Goal: Task Accomplishment & Management: Manage account settings

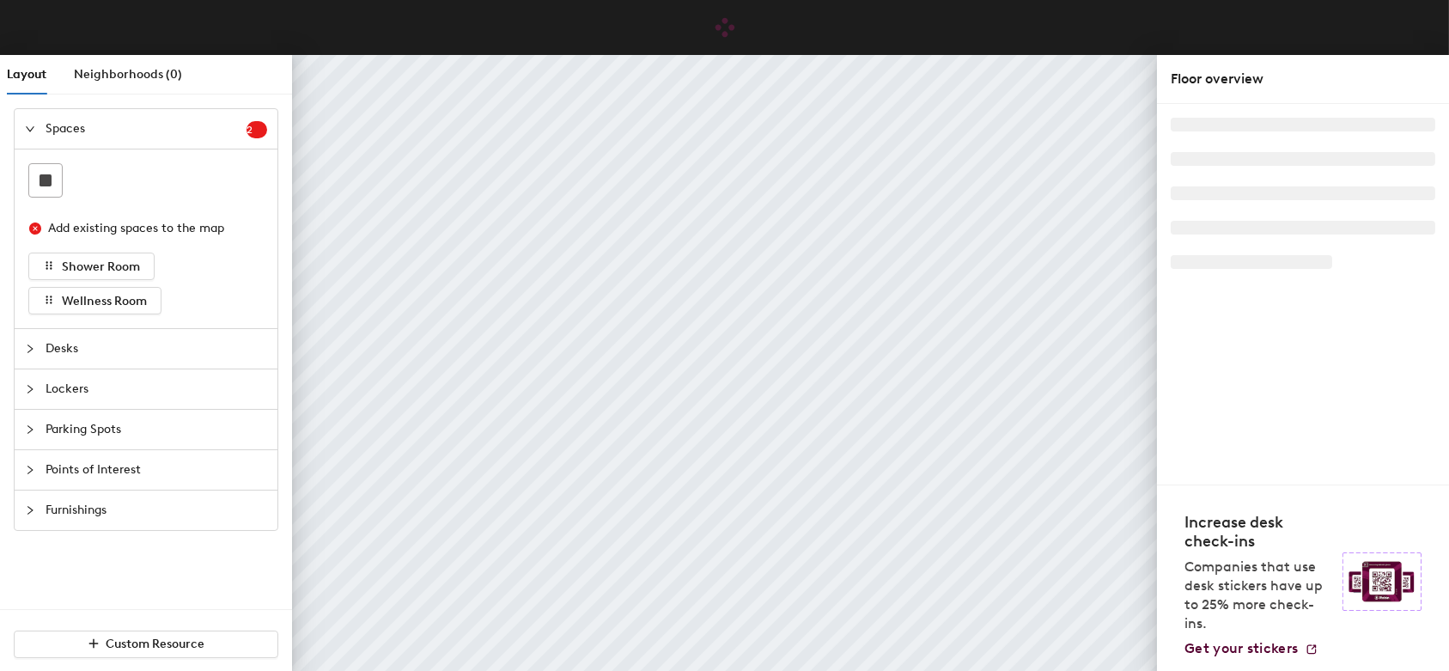
click at [1233, 342] on div at bounding box center [1303, 294] width 265 height 353
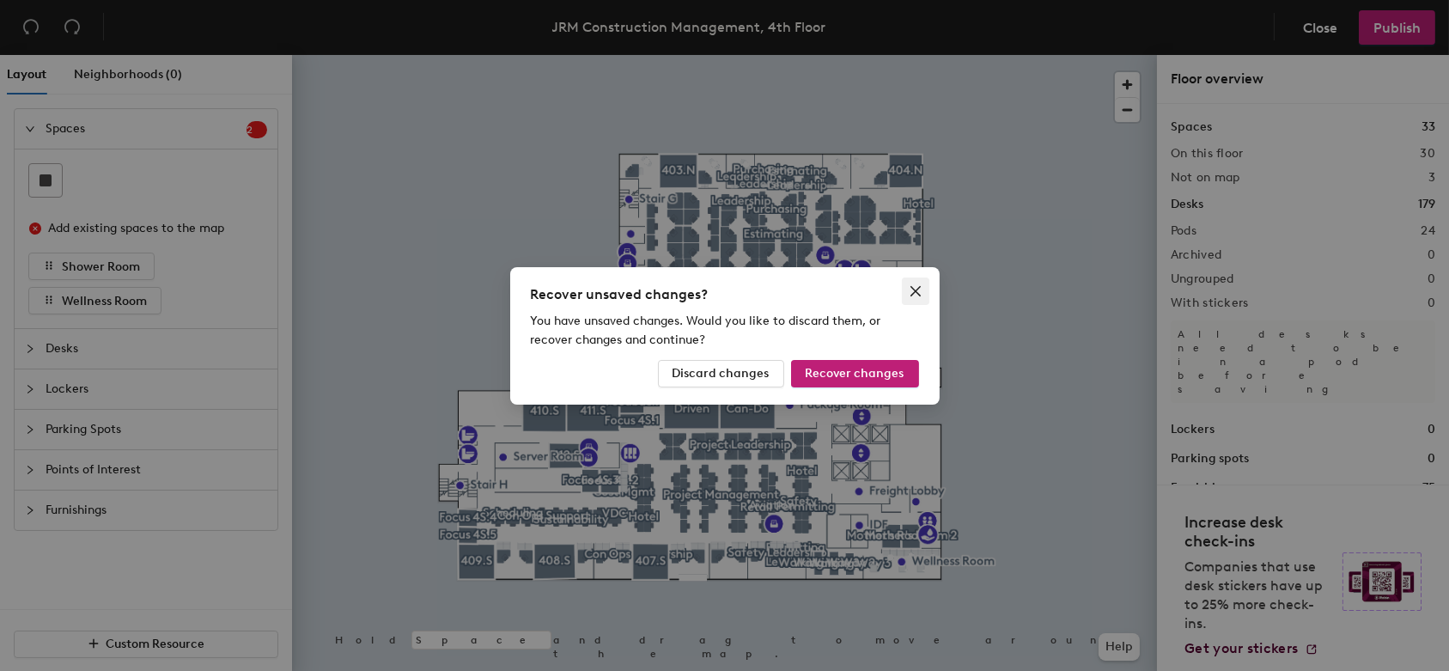
click at [916, 295] on icon "close" at bounding box center [916, 291] width 14 height 14
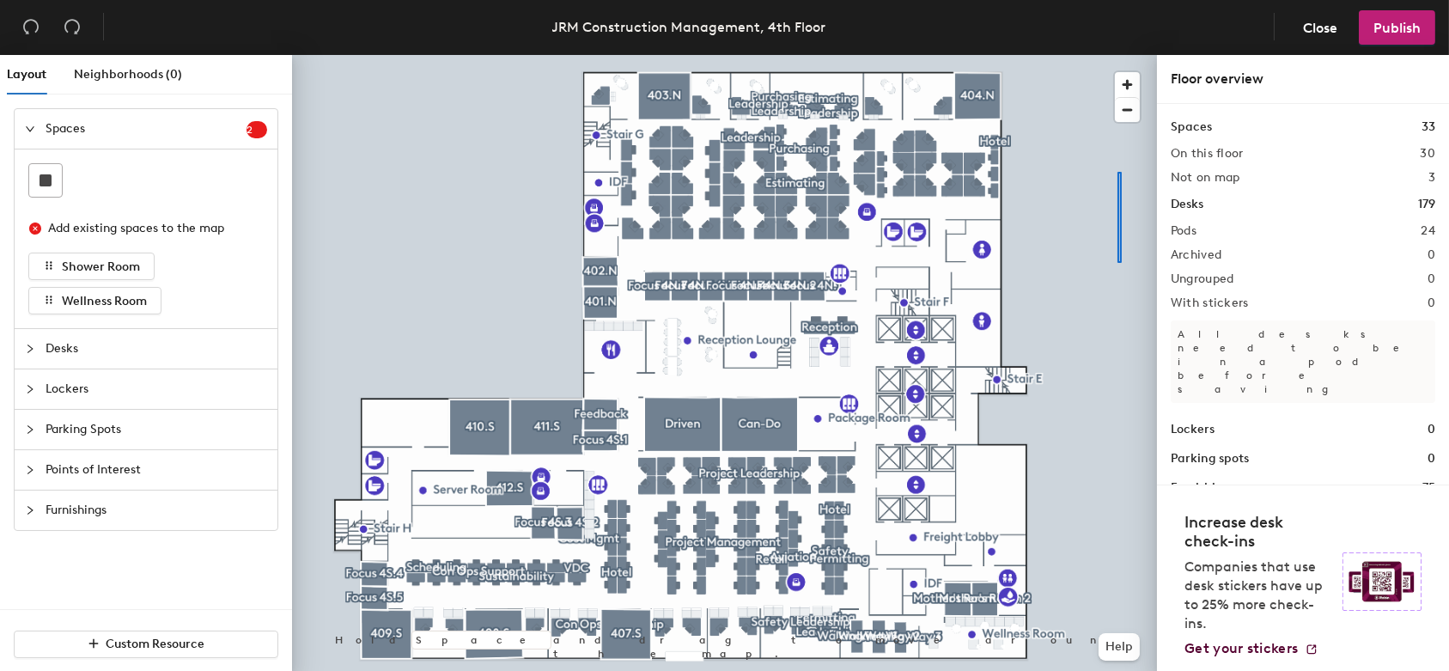
click at [1106, 55] on div at bounding box center [724, 55] width 865 height 0
click at [1122, 87] on span "button" at bounding box center [1127, 84] width 25 height 25
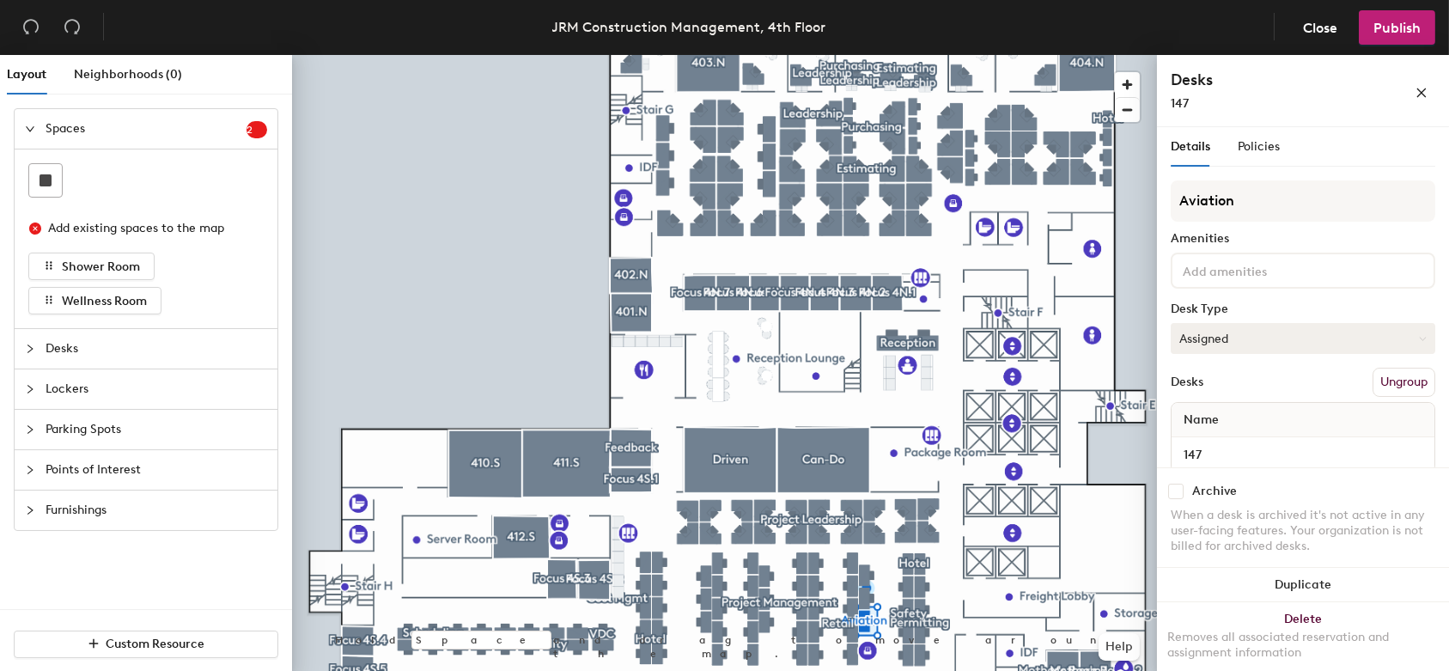
click at [1263, 344] on button "Assigned" at bounding box center [1303, 338] width 265 height 31
click at [1237, 448] on div "Hoteled" at bounding box center [1258, 443] width 172 height 26
click at [1385, 23] on span "Publish" at bounding box center [1396, 28] width 47 height 16
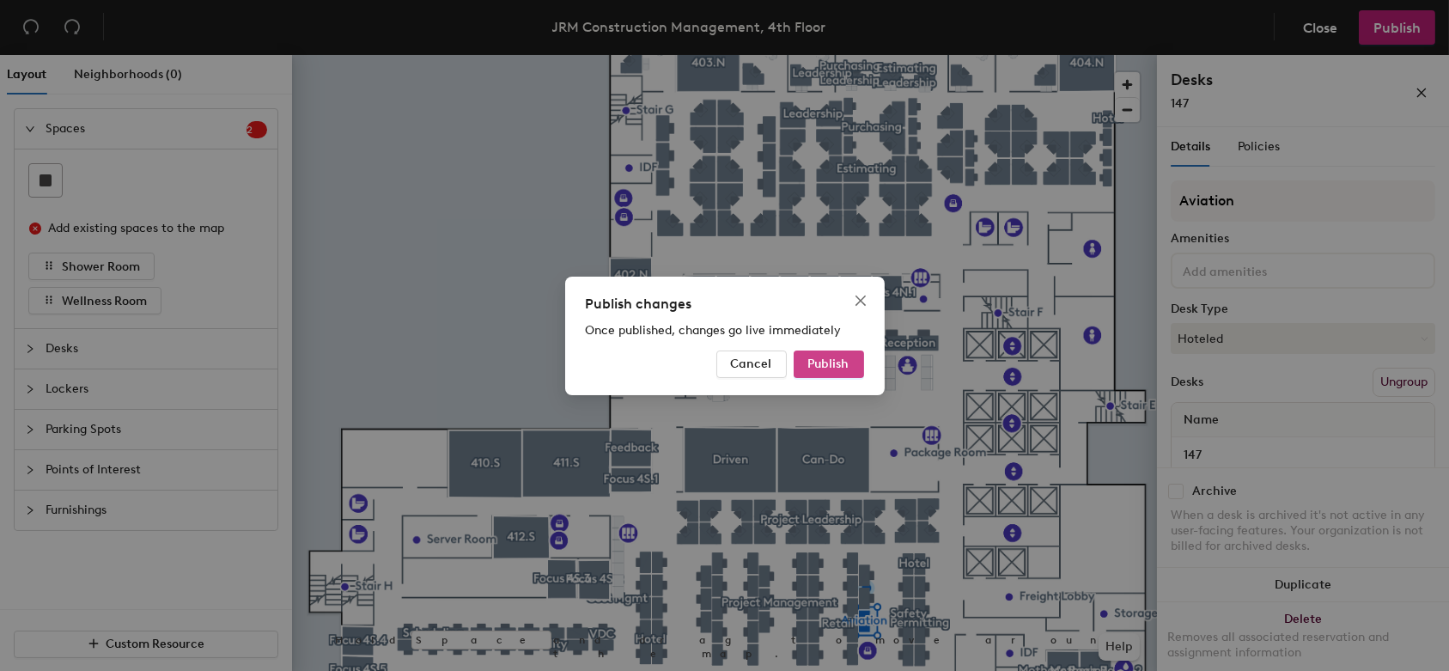
click at [844, 369] on span "Publish" at bounding box center [828, 363] width 41 height 15
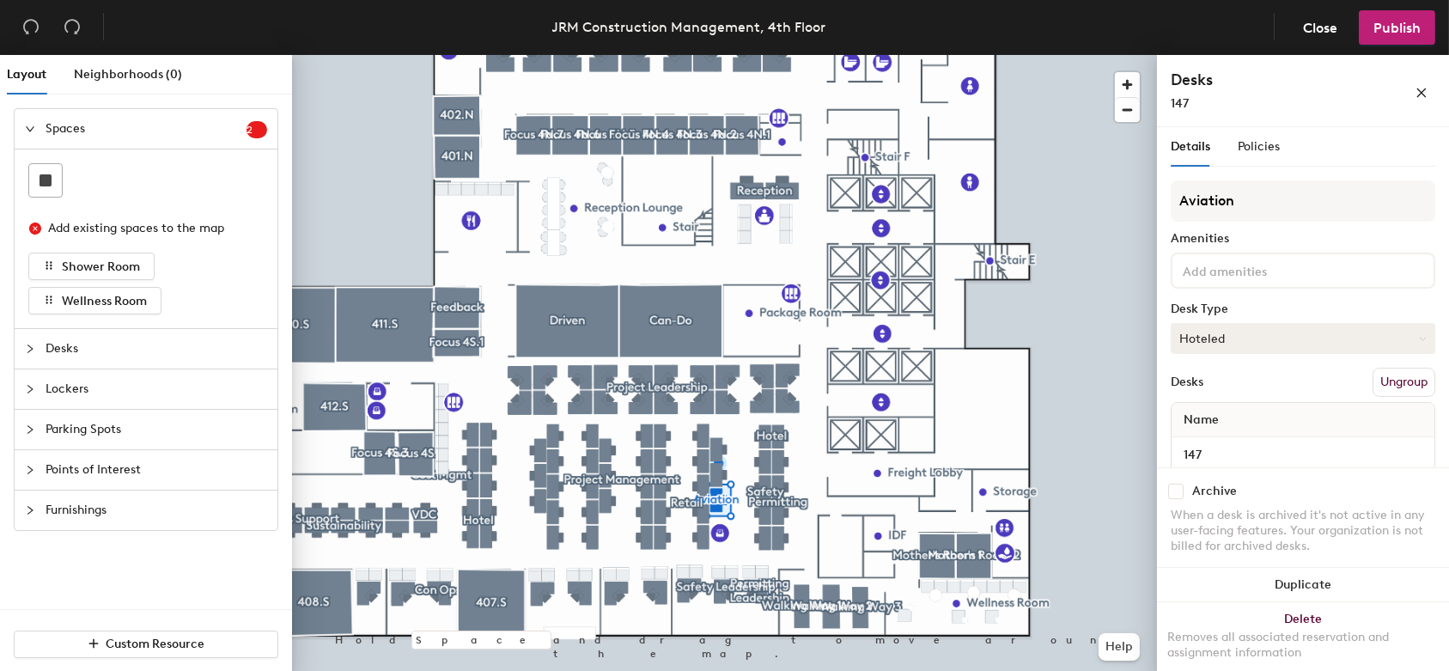
click at [1324, 338] on button "Hoteled" at bounding box center [1303, 338] width 265 height 31
click at [1263, 395] on div "Assigned" at bounding box center [1258, 392] width 172 height 26
click at [1391, 27] on span "Publish" at bounding box center [1396, 28] width 47 height 16
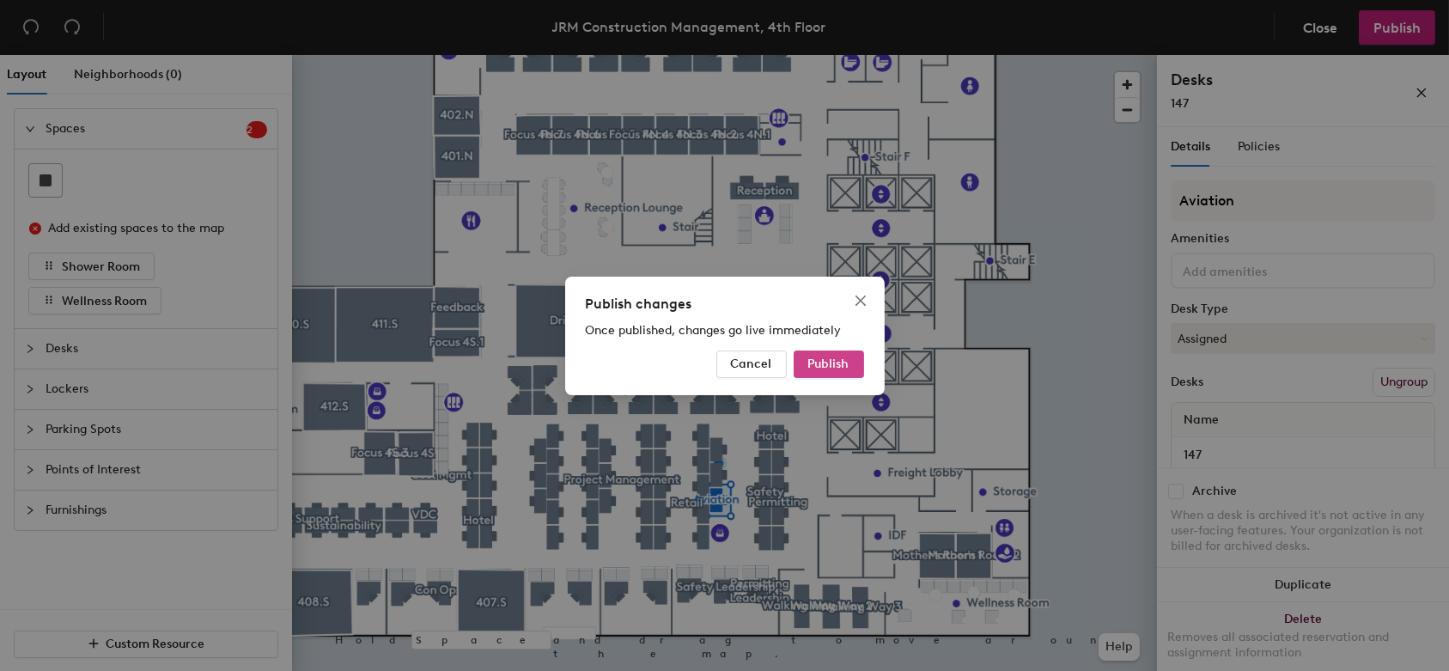
click at [853, 359] on button "Publish" at bounding box center [829, 363] width 70 height 27
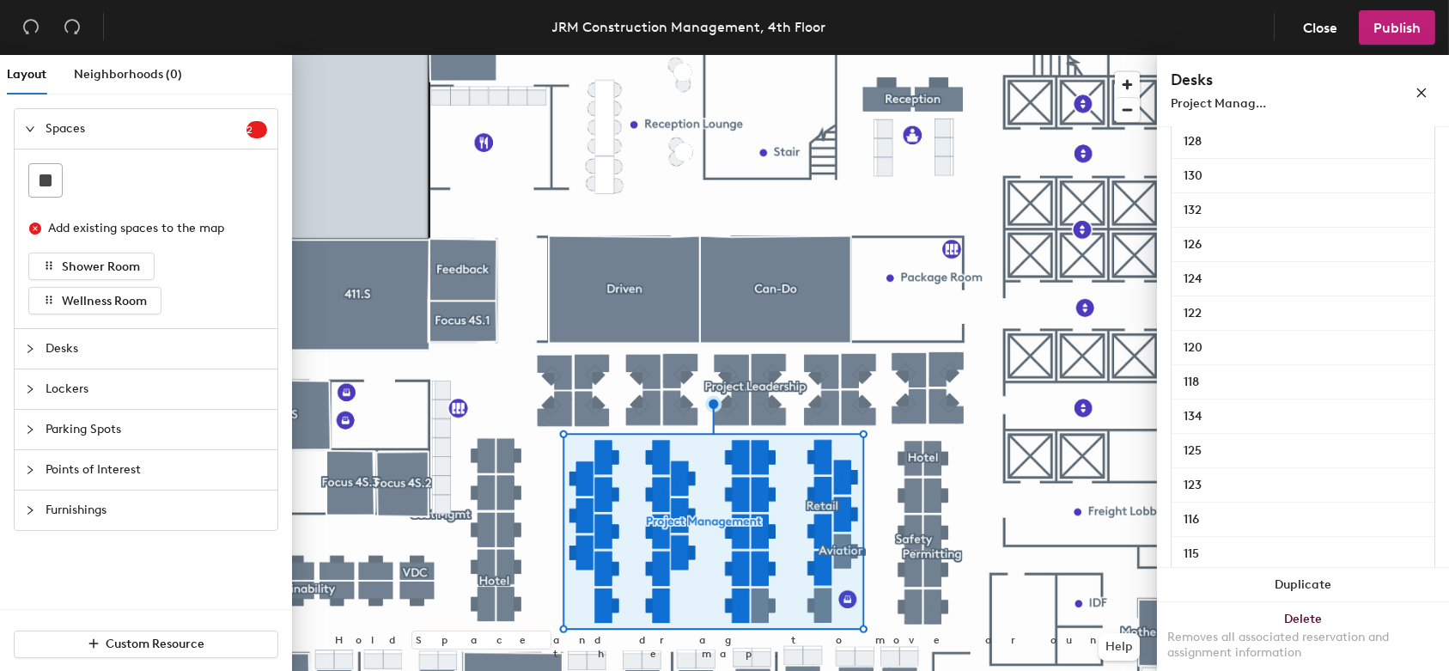
scroll to position [795, 0]
click at [1218, 409] on input "134" at bounding box center [1303, 416] width 256 height 24
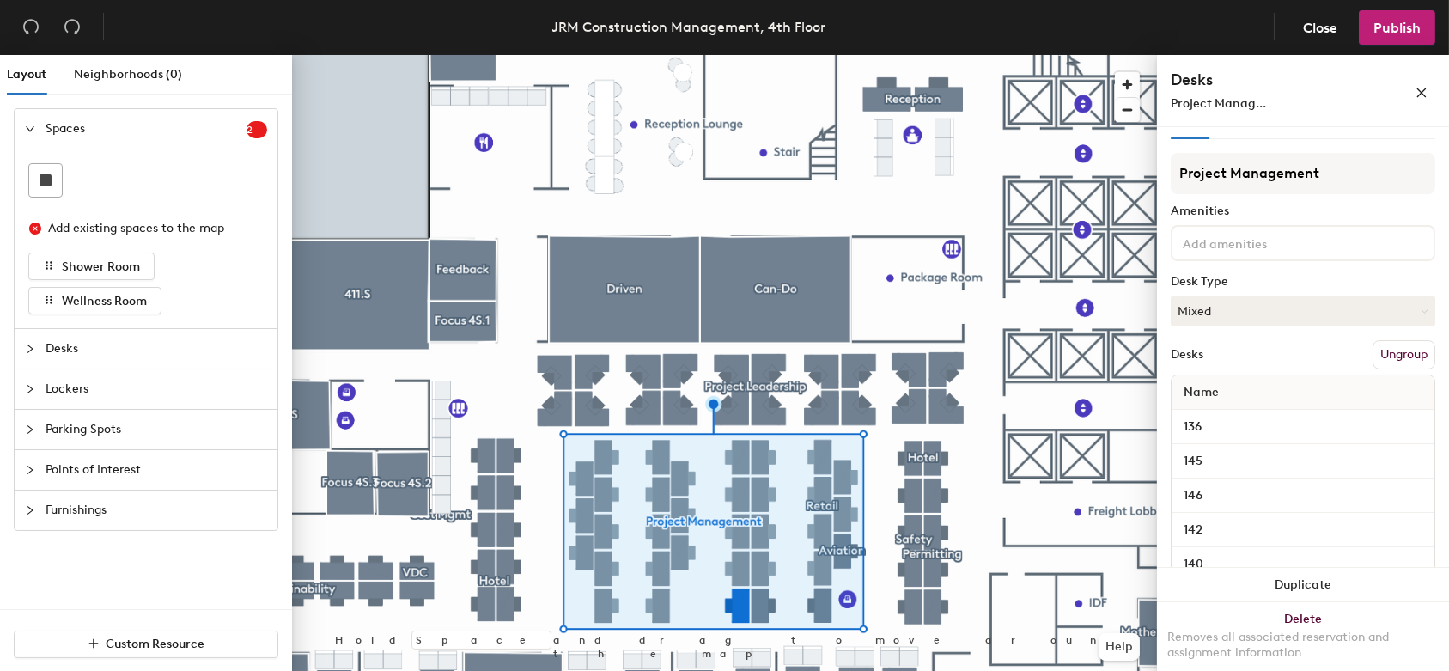
scroll to position [0, 0]
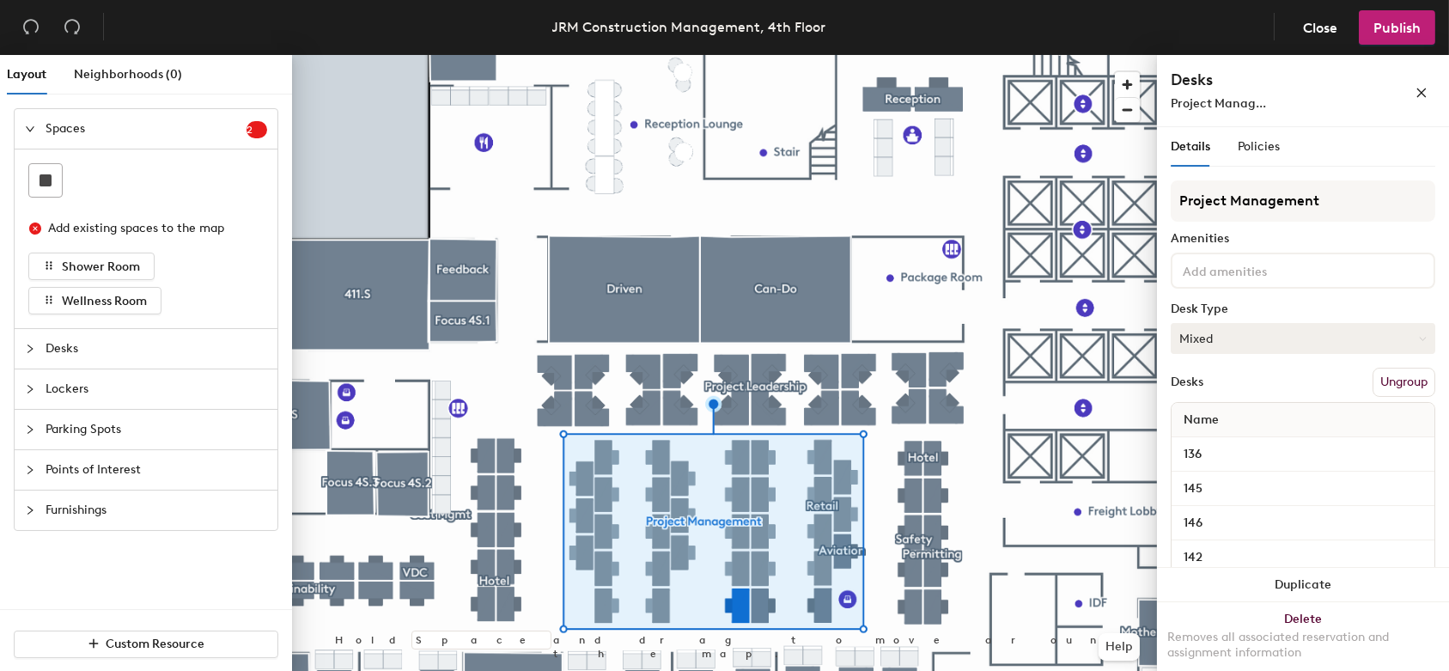
click at [1268, 329] on button "Mixed" at bounding box center [1303, 338] width 265 height 31
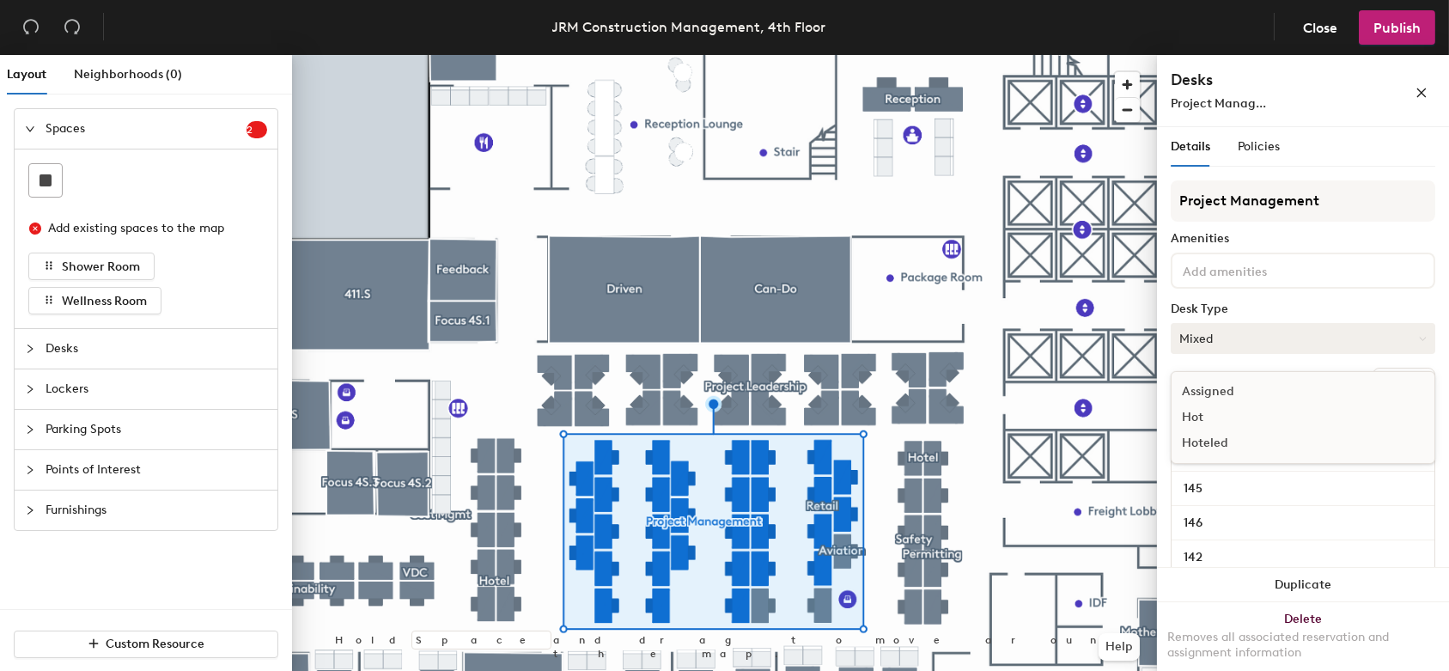
click at [1215, 332] on button "Mixed" at bounding box center [1303, 338] width 265 height 31
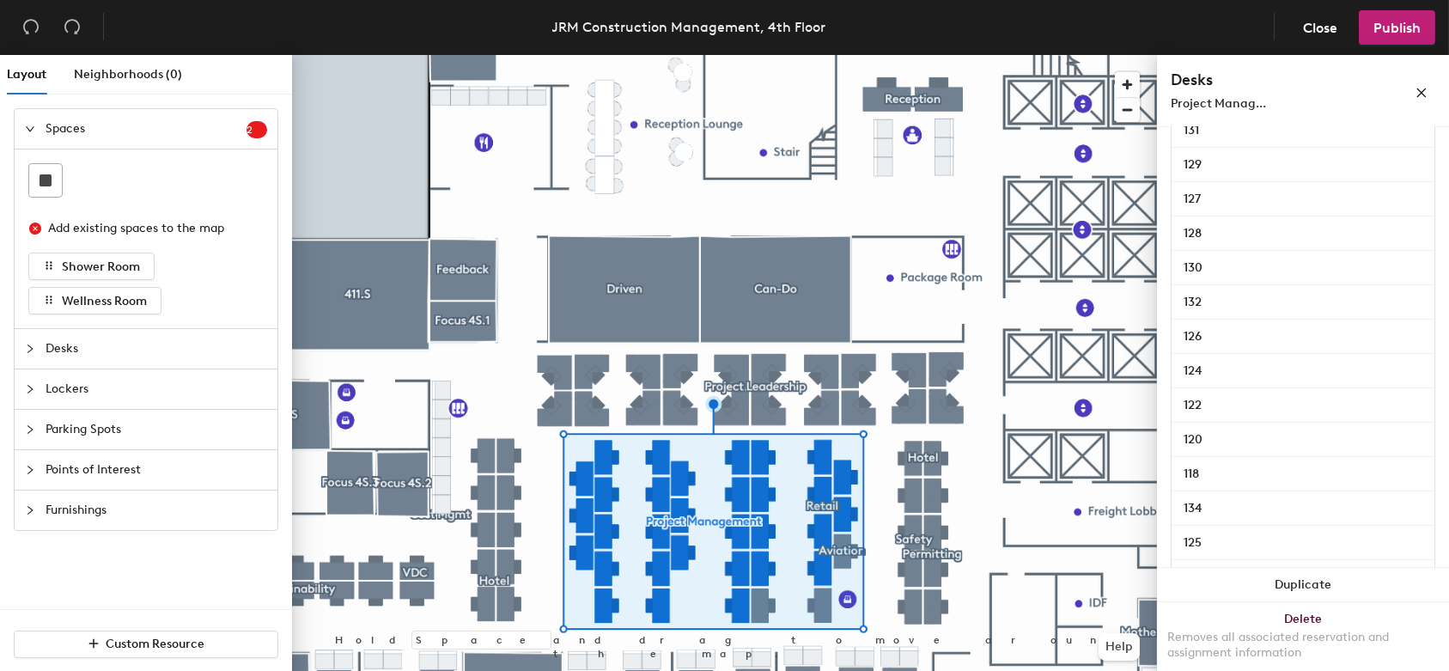
scroll to position [703, 0]
click at [1199, 502] on input "134" at bounding box center [1303, 508] width 256 height 24
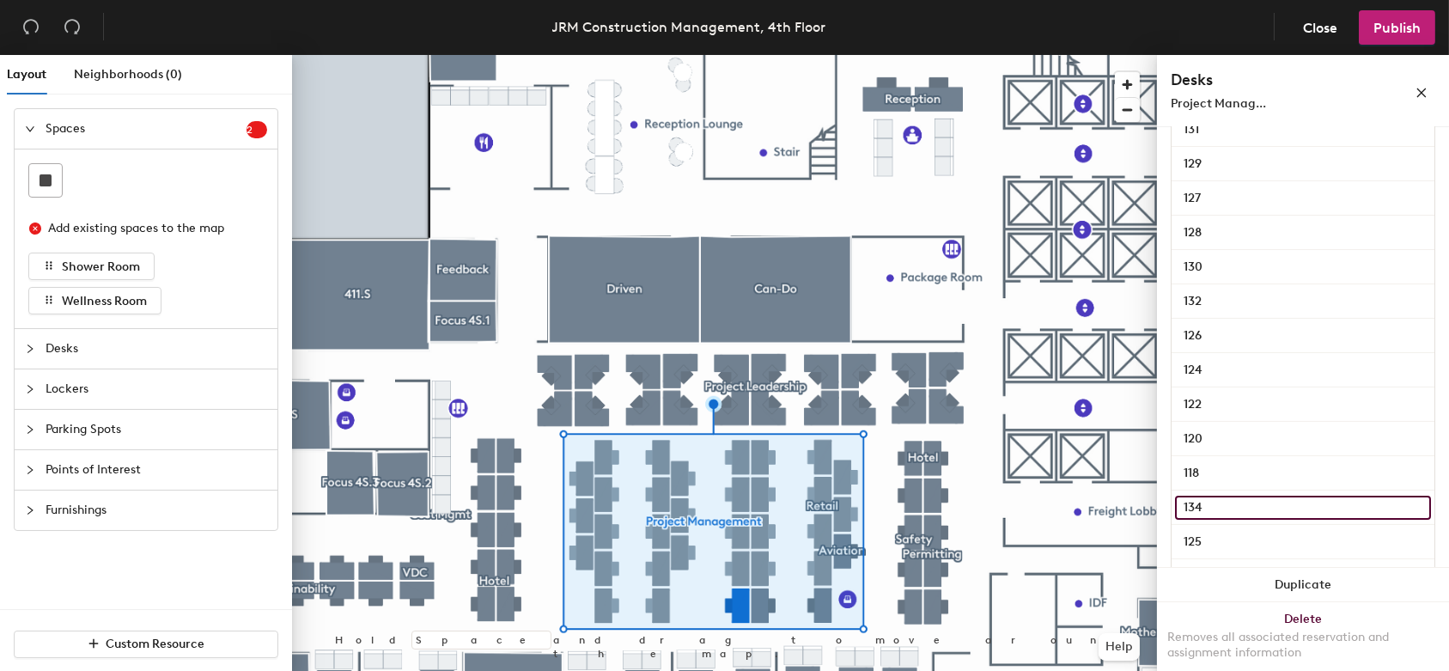
click at [1235, 510] on input "134" at bounding box center [1303, 508] width 256 height 24
click at [1234, 509] on input "134" at bounding box center [1303, 508] width 256 height 24
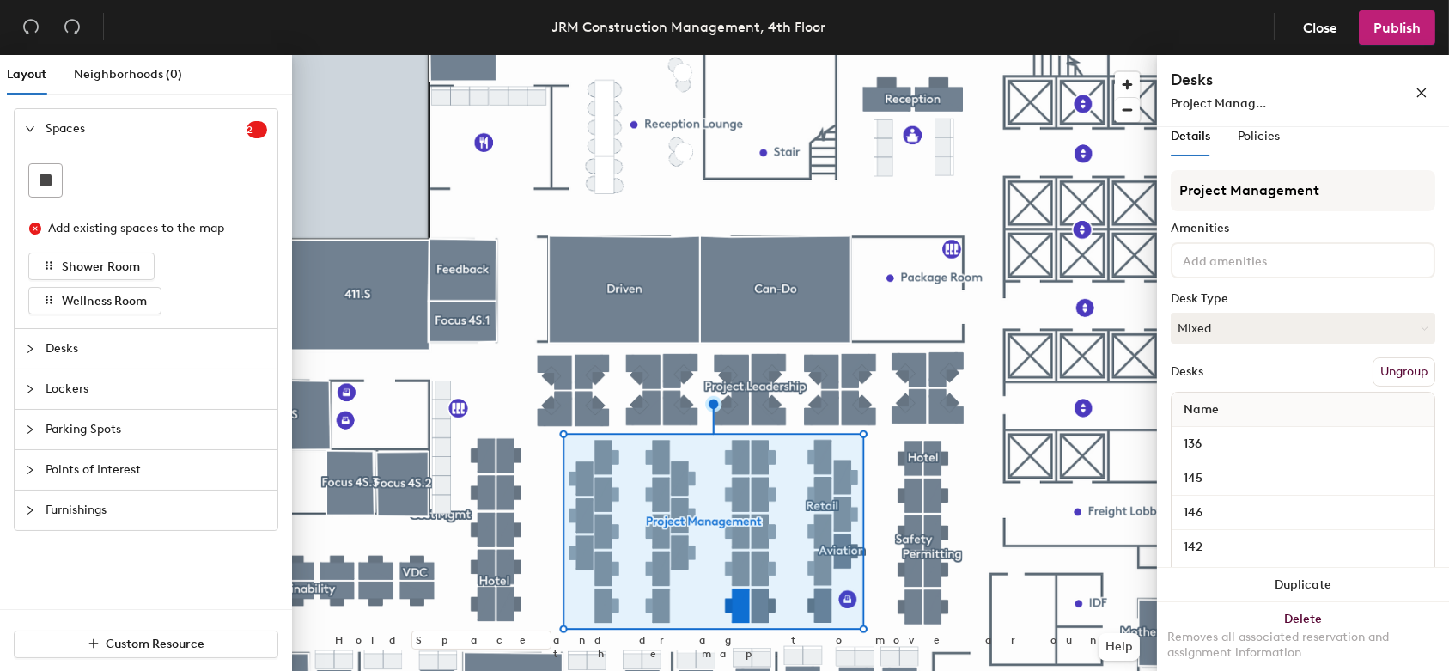
scroll to position [0, 0]
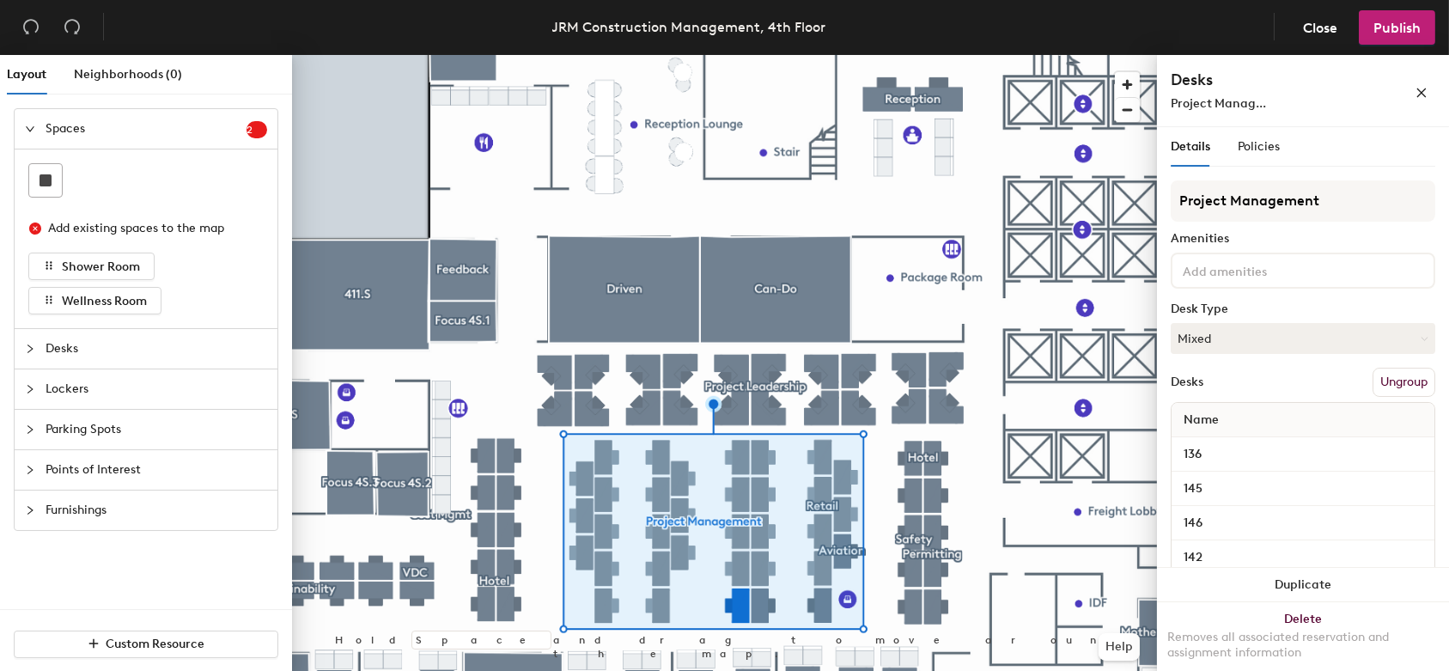
click at [1388, 382] on button "Ungroup" at bounding box center [1404, 382] width 63 height 29
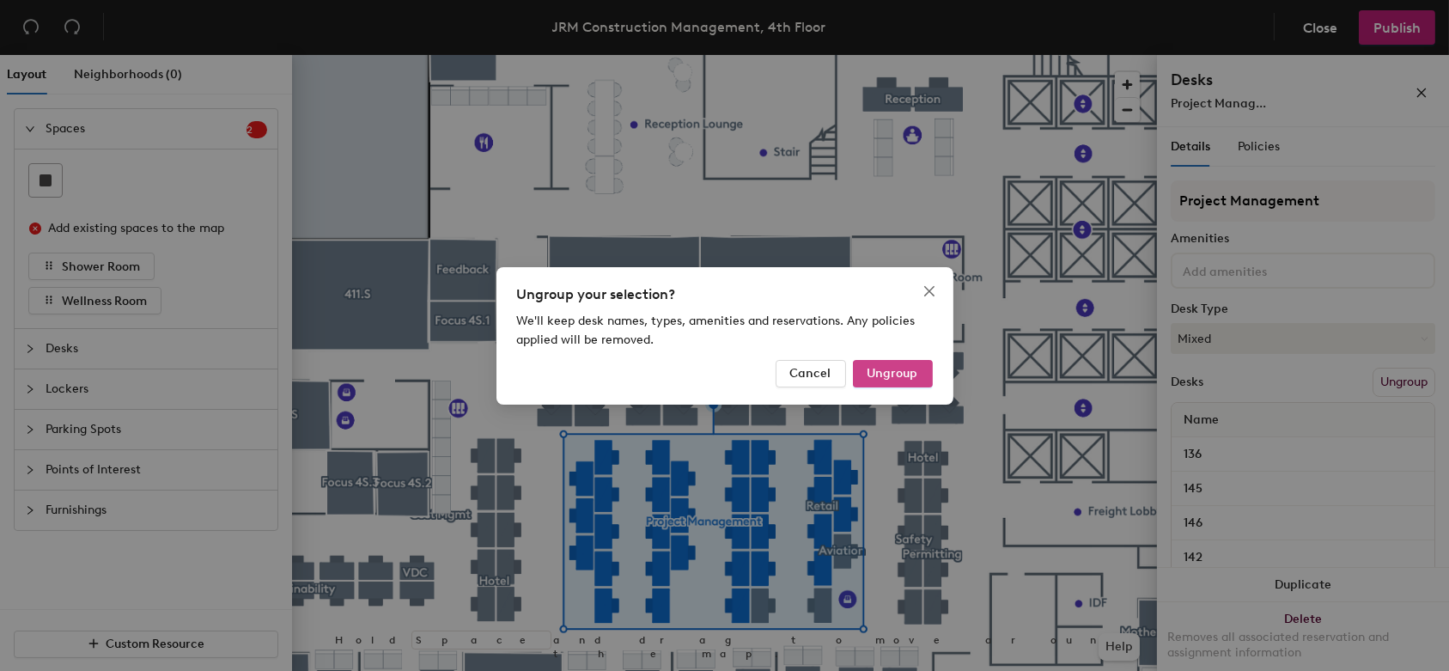
click at [878, 381] on button "Ungroup" at bounding box center [893, 373] width 80 height 27
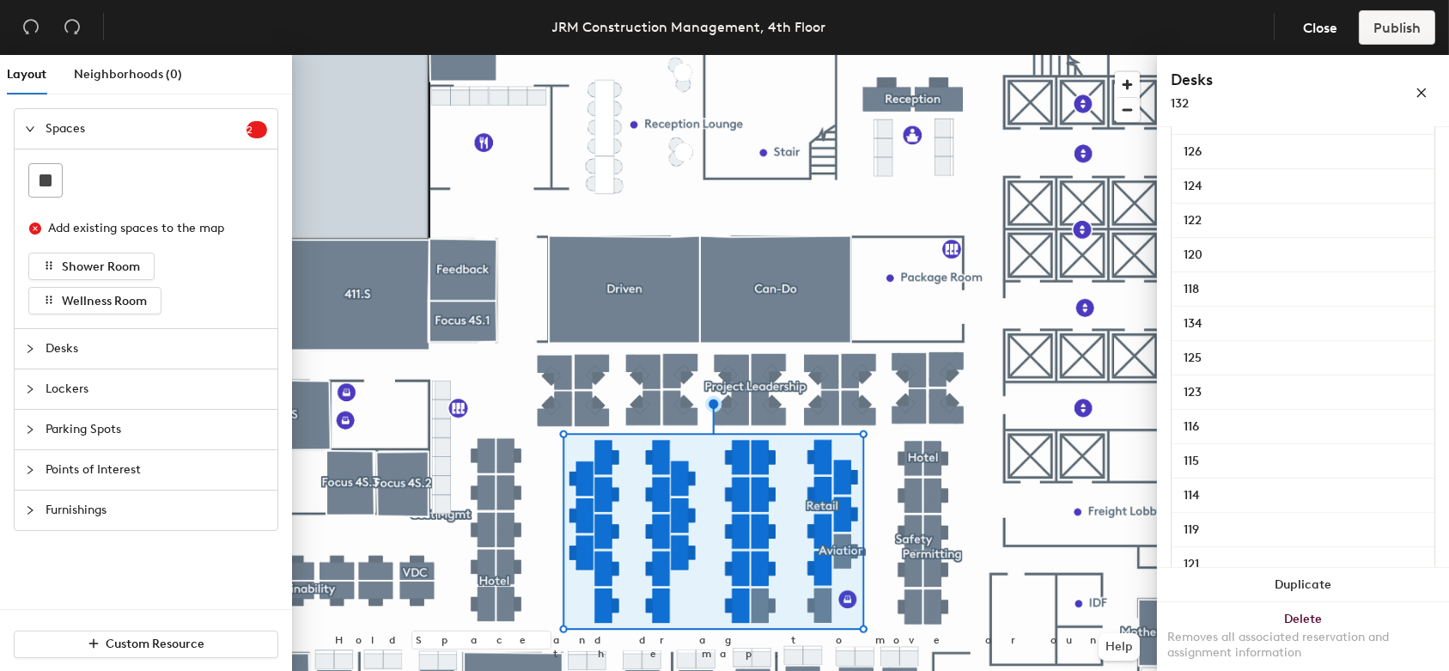
scroll to position [878, 0]
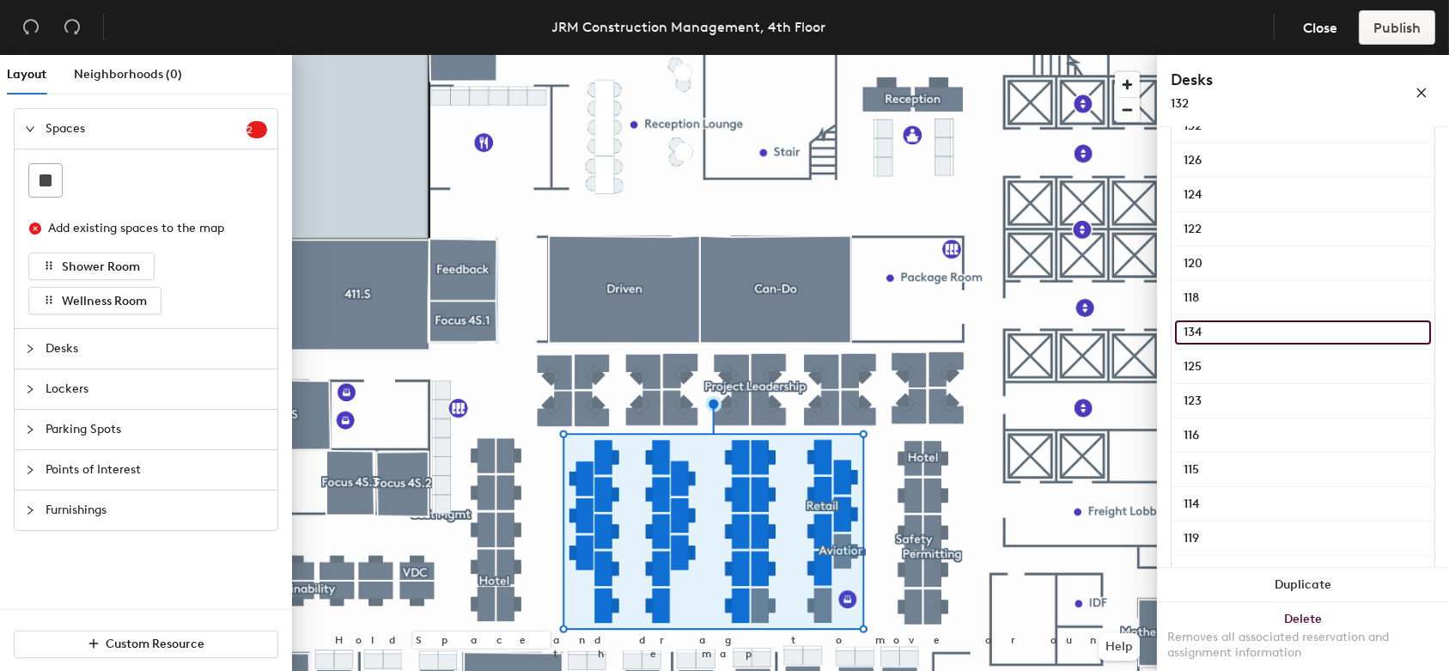
click at [1259, 330] on input "134" at bounding box center [1303, 332] width 256 height 24
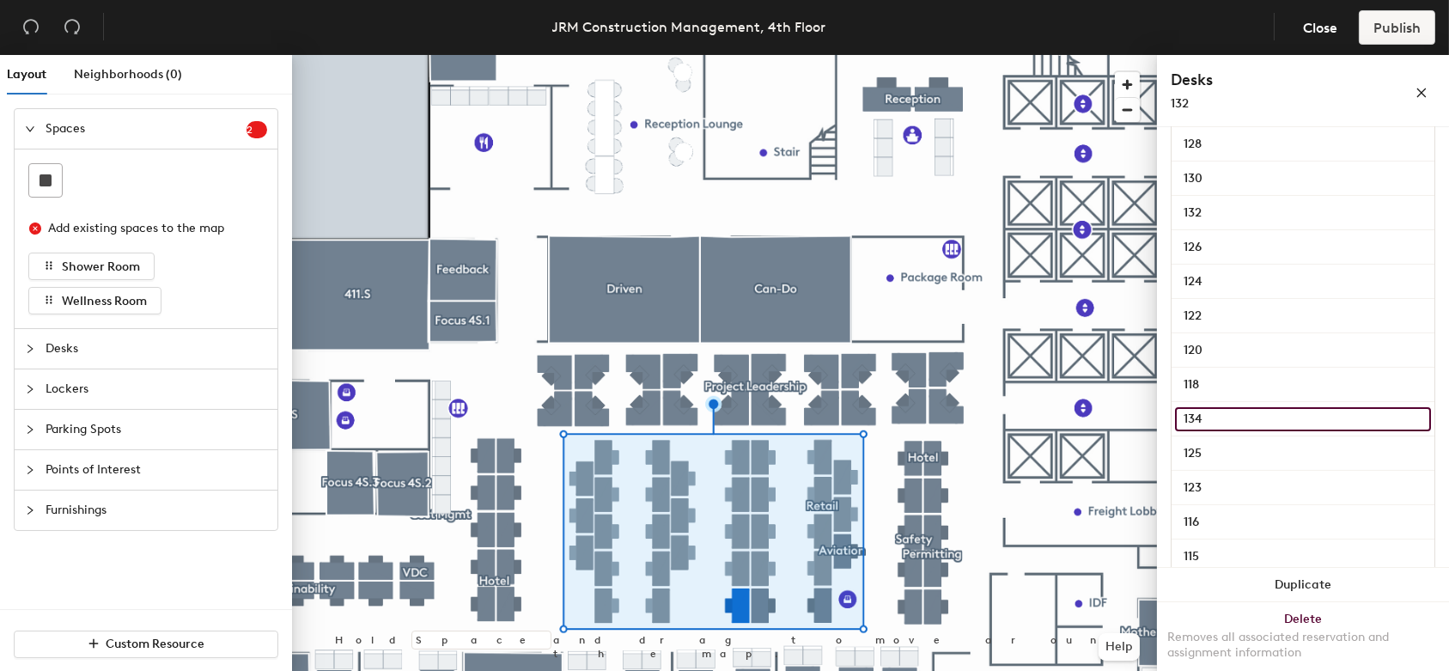
scroll to position [957, 0]
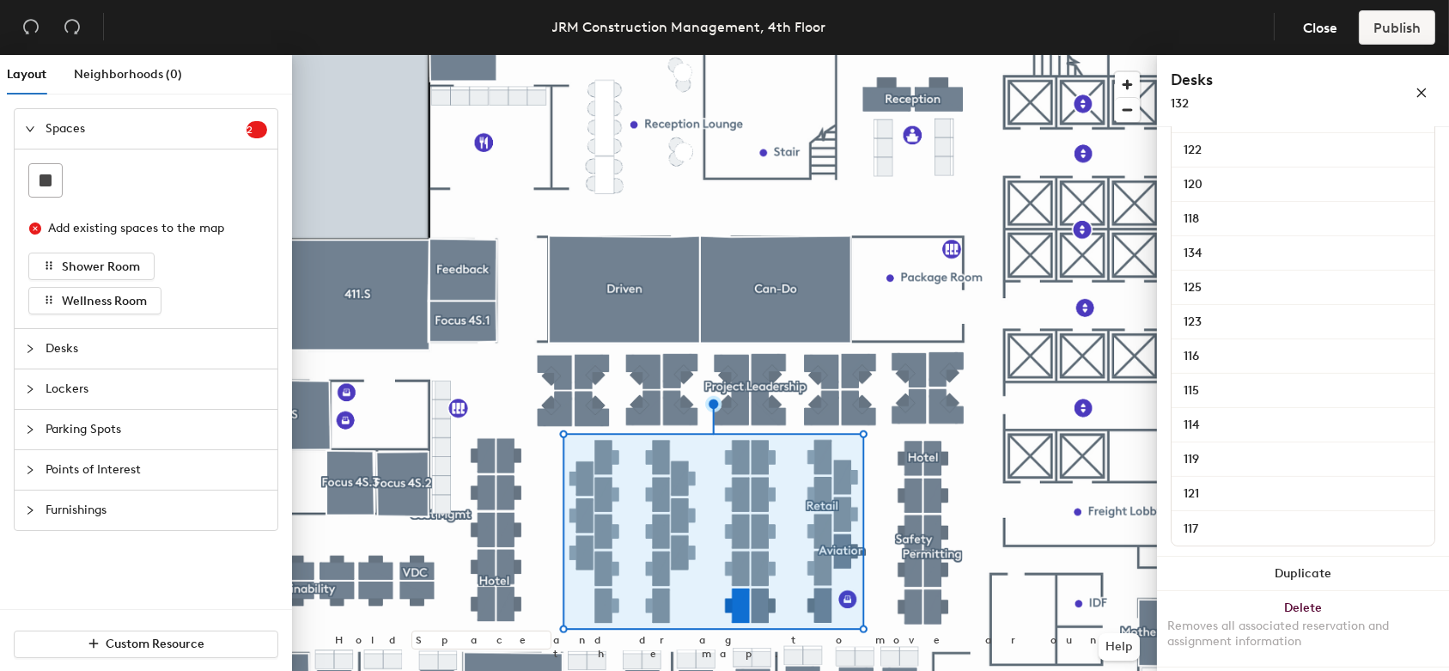
click at [1210, 236] on div "134" at bounding box center [1303, 253] width 263 height 34
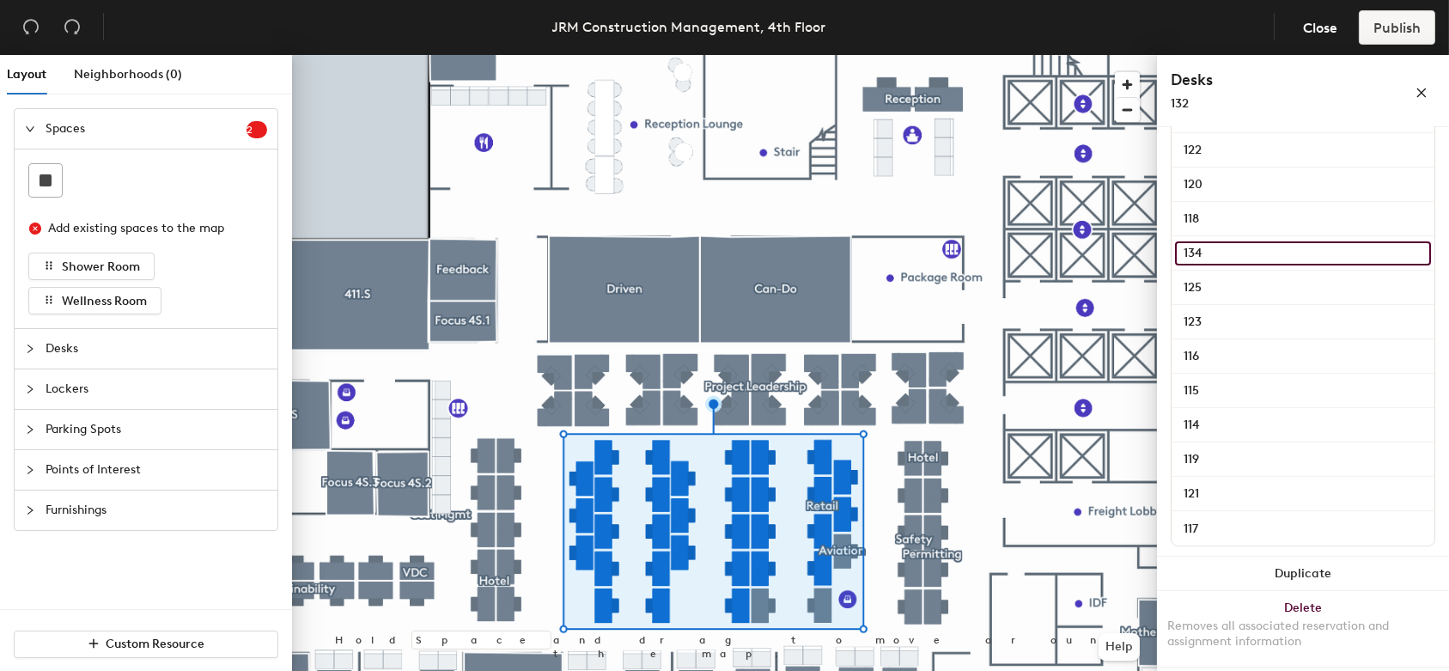
click at [1395, 254] on input "134" at bounding box center [1303, 253] width 256 height 24
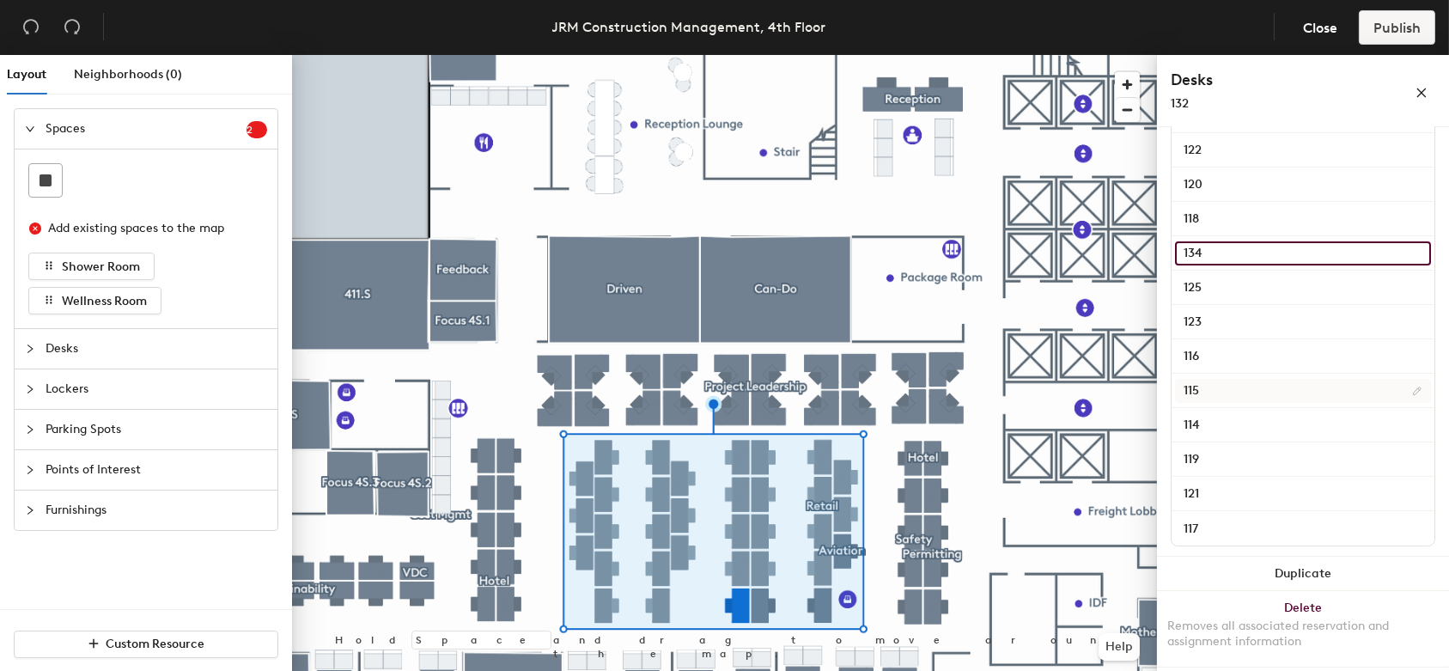
scroll to position [796, 0]
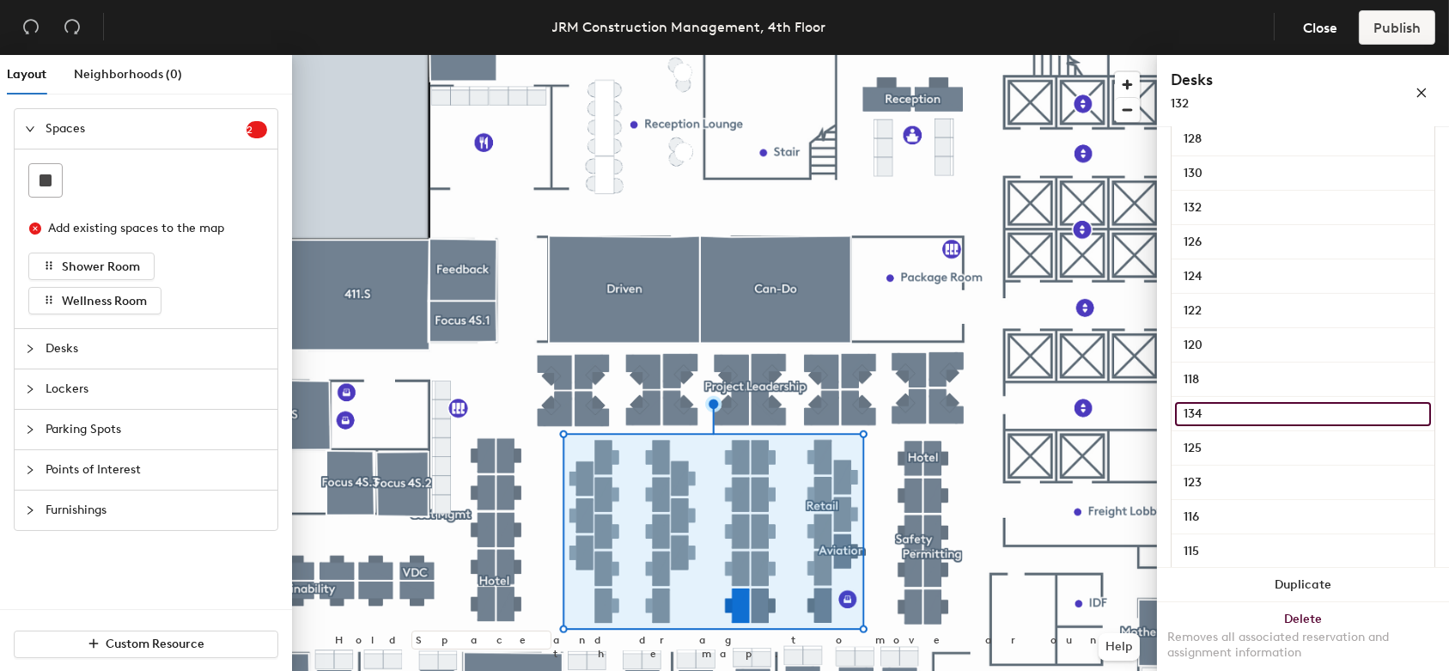
click at [1344, 409] on input "134" at bounding box center [1303, 414] width 256 height 24
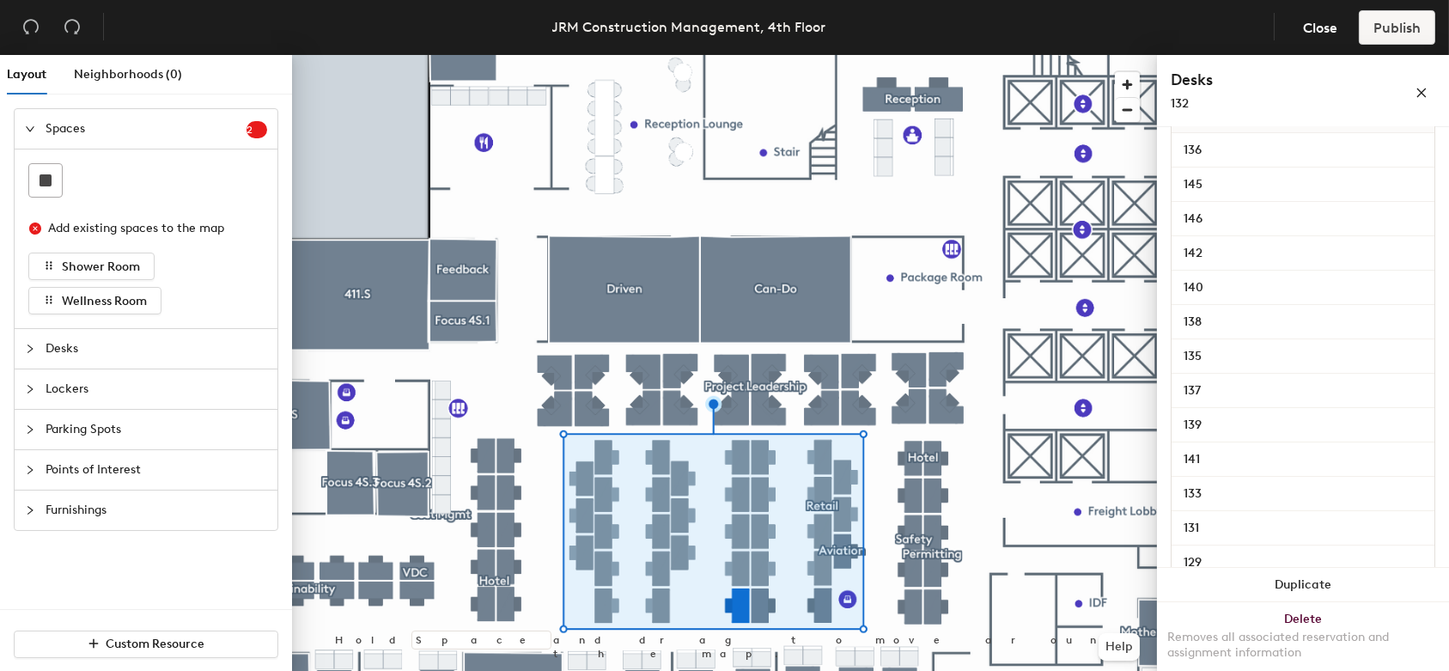
scroll to position [0, 0]
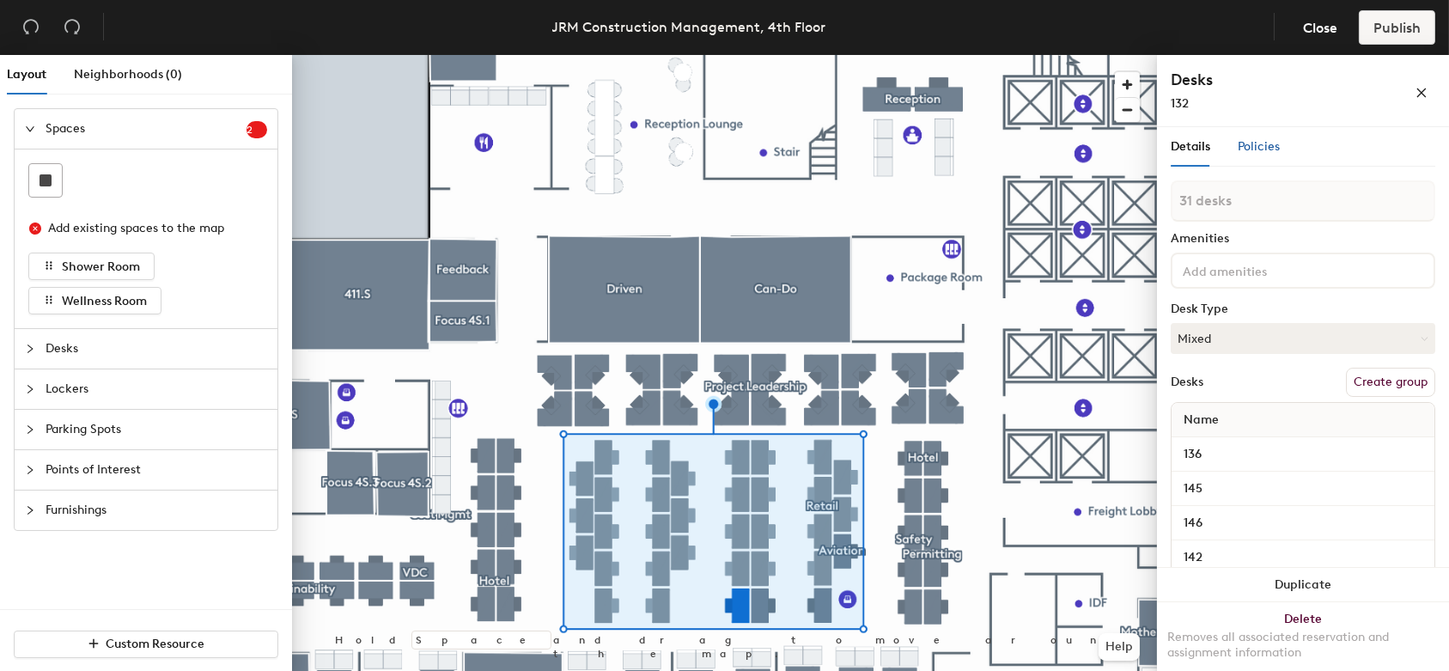
click at [1241, 150] on span "Policies" at bounding box center [1259, 146] width 42 height 15
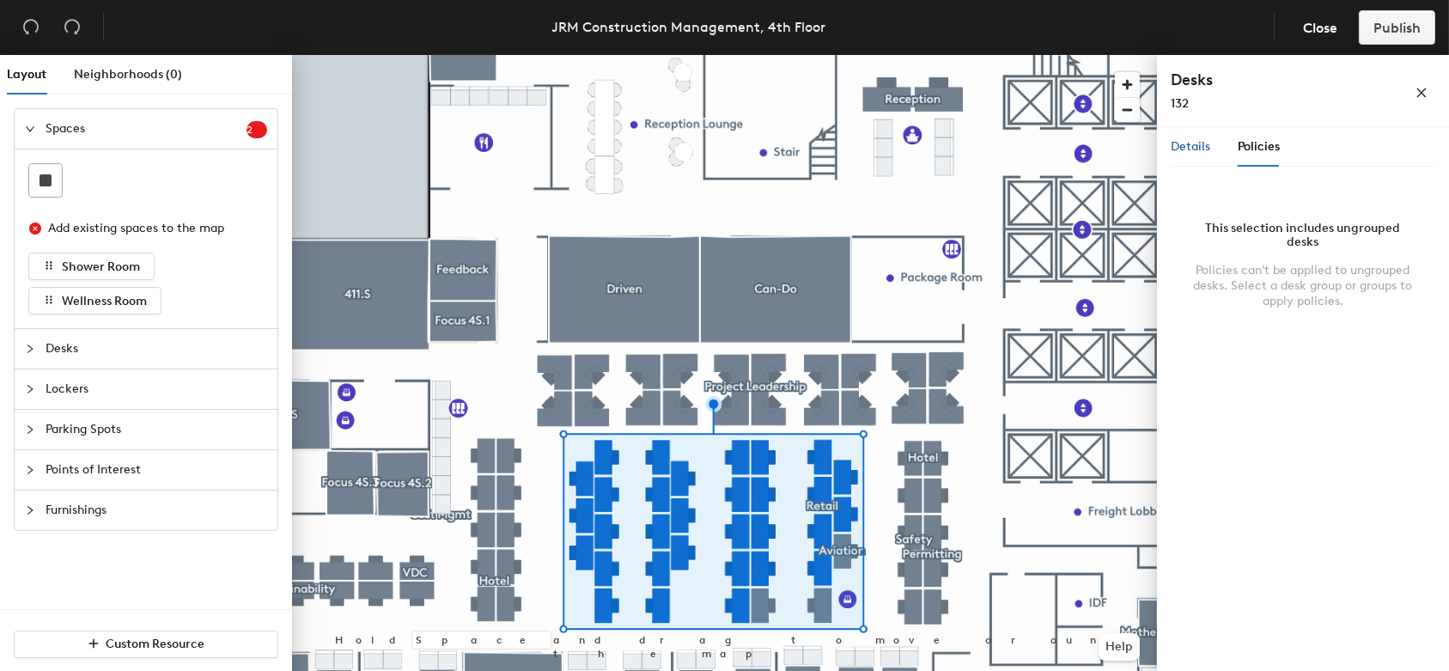
click at [1192, 149] on span "Details" at bounding box center [1191, 146] width 40 height 15
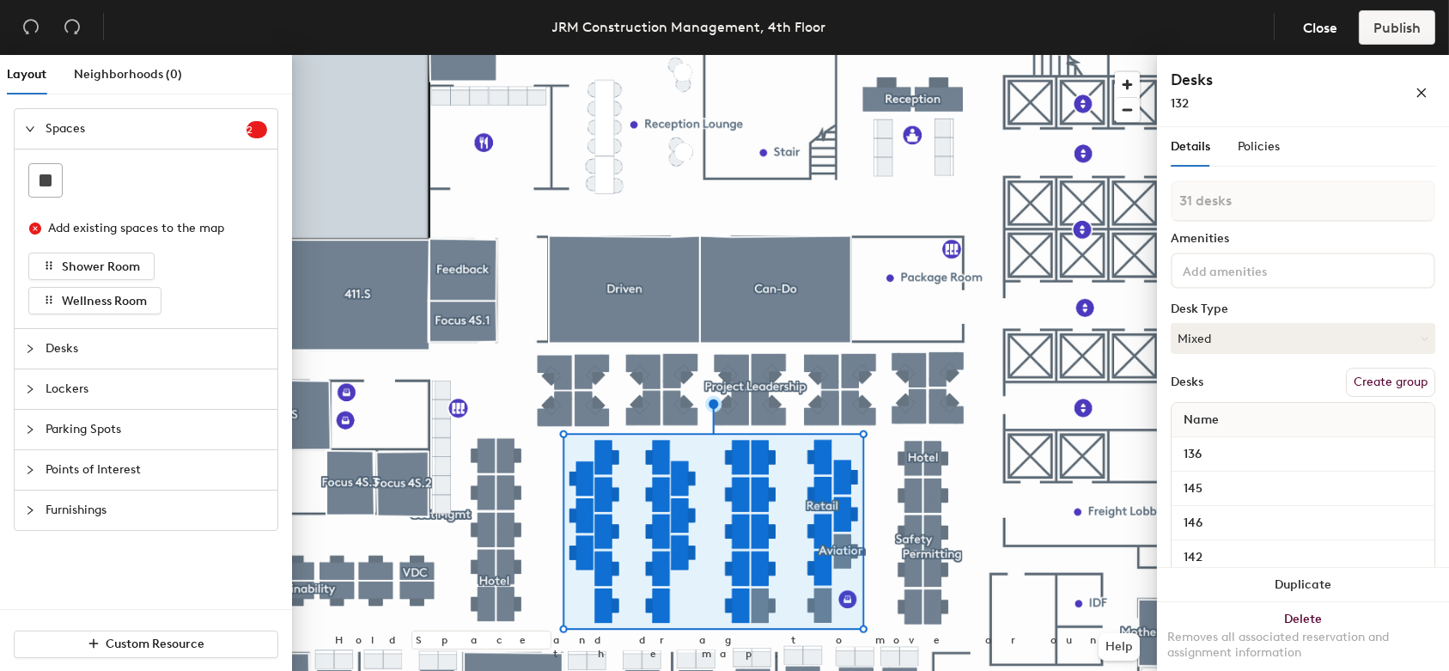
click at [1224, 262] on input at bounding box center [1256, 269] width 155 height 21
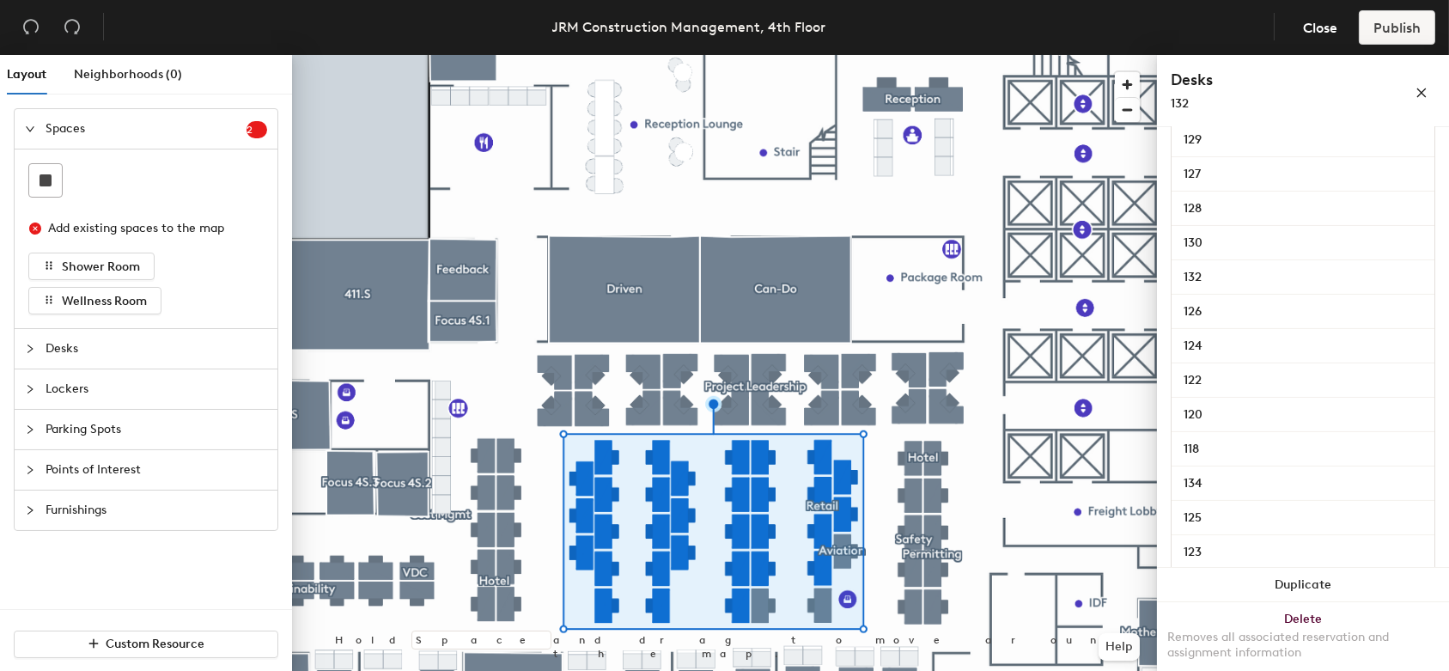
scroll to position [726, 0]
click at [1277, 490] on input "134" at bounding box center [1303, 484] width 256 height 24
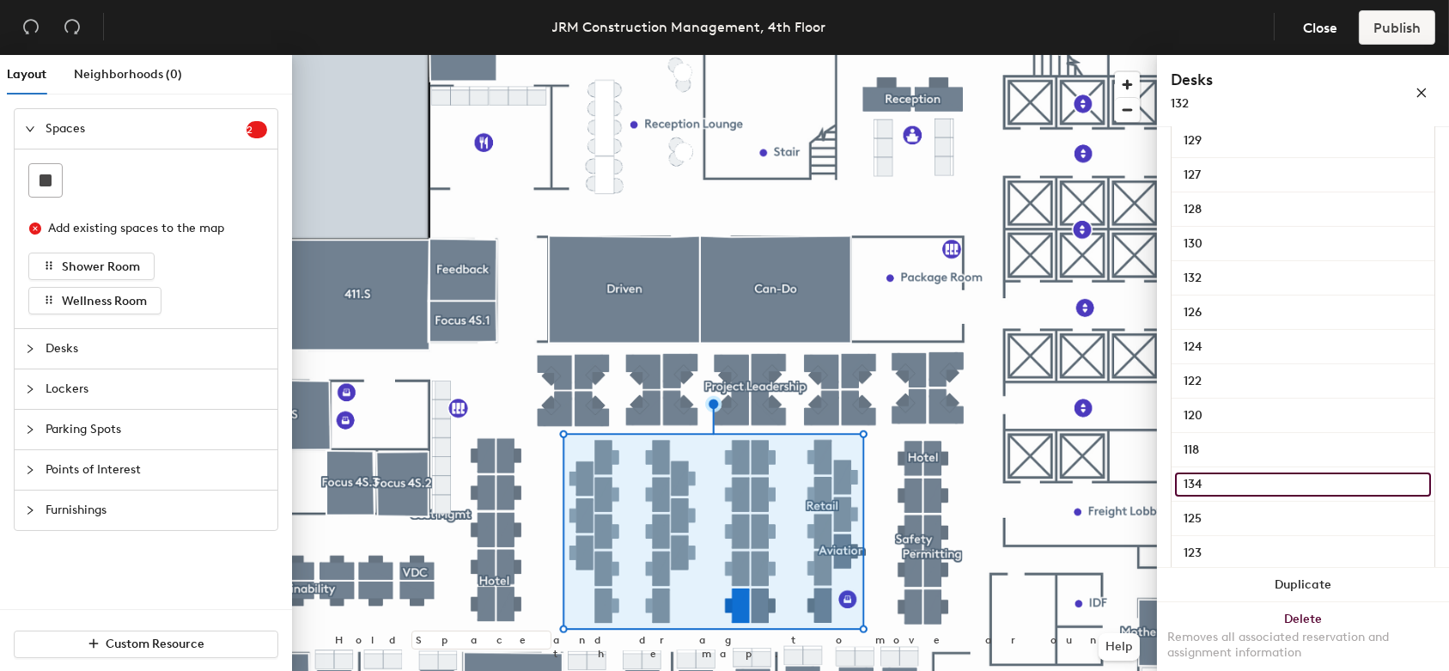
click at [1277, 490] on input "134" at bounding box center [1303, 484] width 256 height 24
click at [1227, 484] on input "134" at bounding box center [1303, 484] width 256 height 24
click at [1224, 490] on input "134" at bounding box center [1303, 484] width 256 height 24
type input "1 desk"
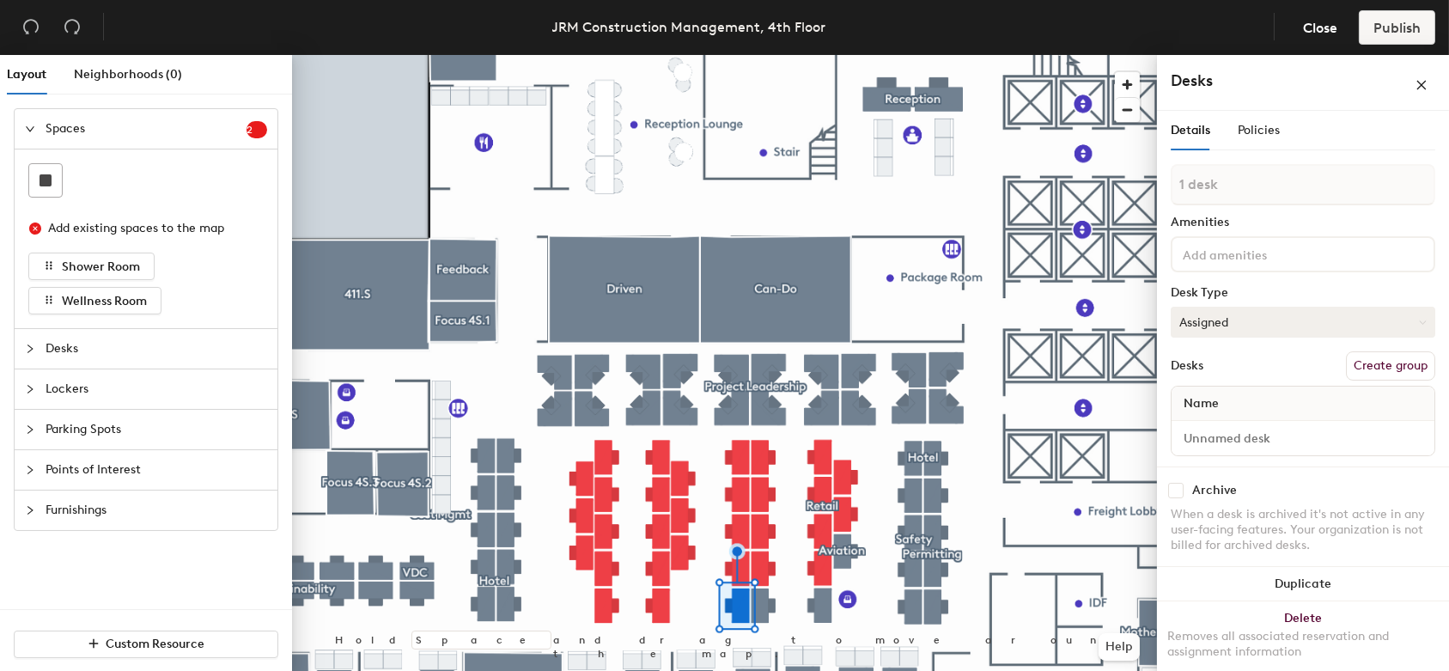
scroll to position [11, 0]
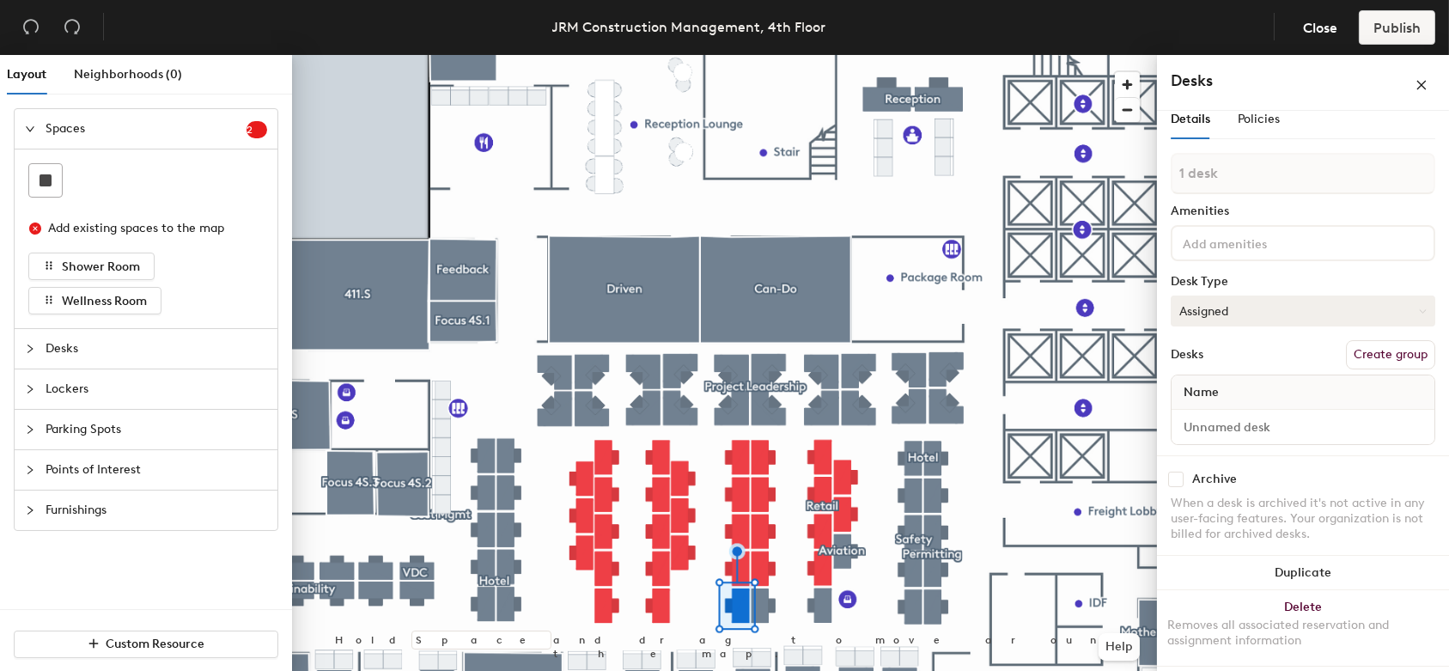
click at [1332, 308] on button "Assigned" at bounding box center [1303, 310] width 265 height 31
click at [1233, 415] on div "Hoteled" at bounding box center [1258, 416] width 172 height 26
click at [1397, 429] on input at bounding box center [1303, 427] width 256 height 24
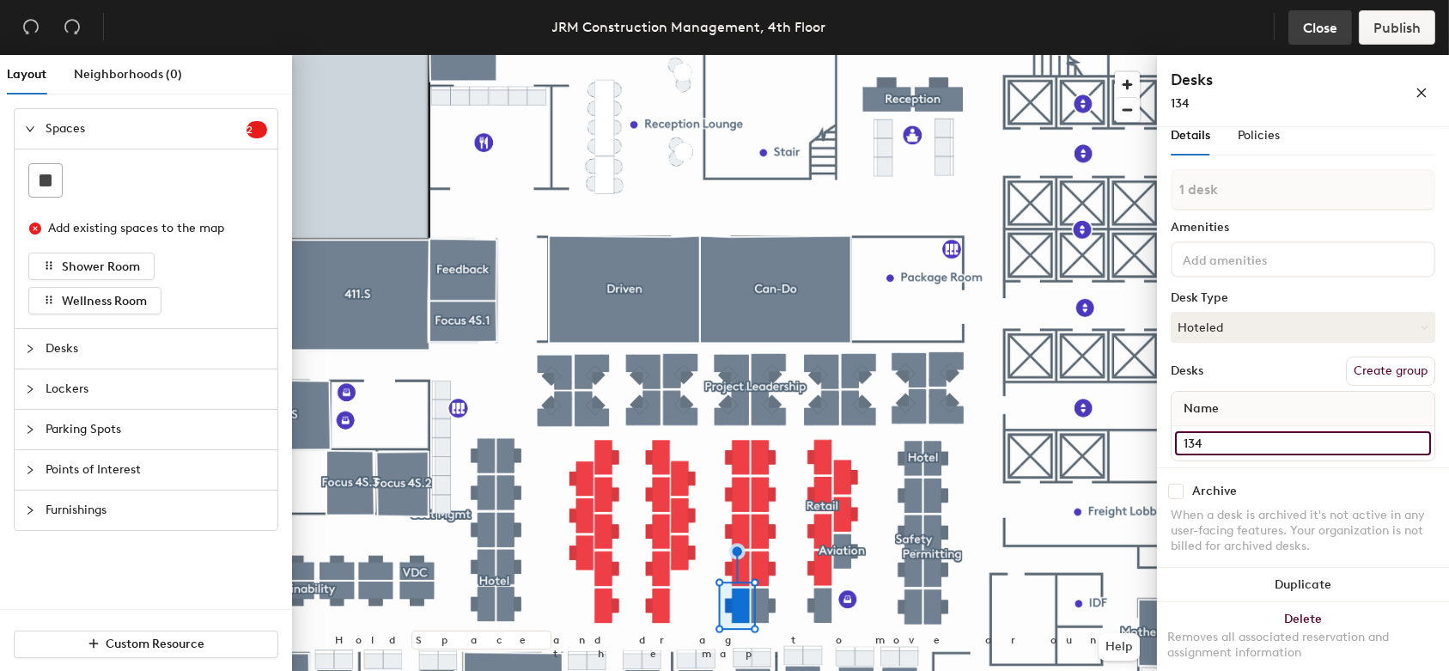
type input "134"
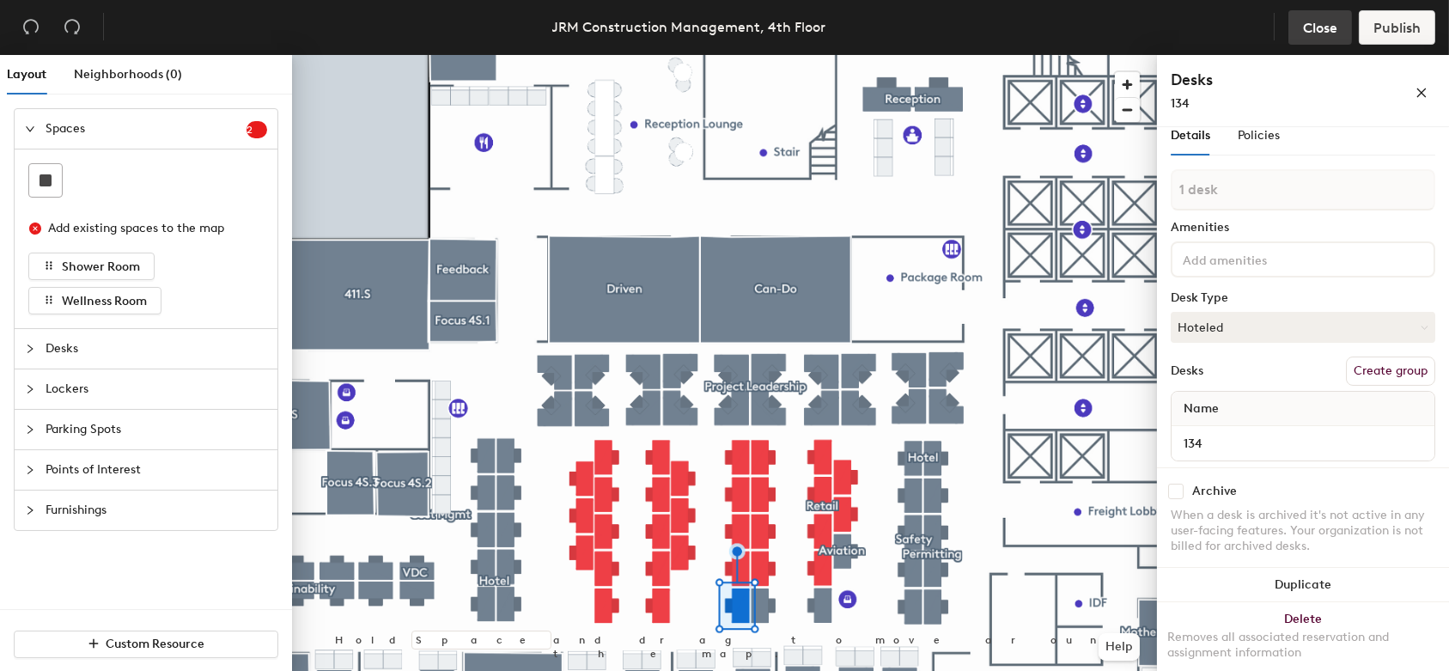
click at [1324, 33] on span "Close" at bounding box center [1320, 28] width 34 height 16
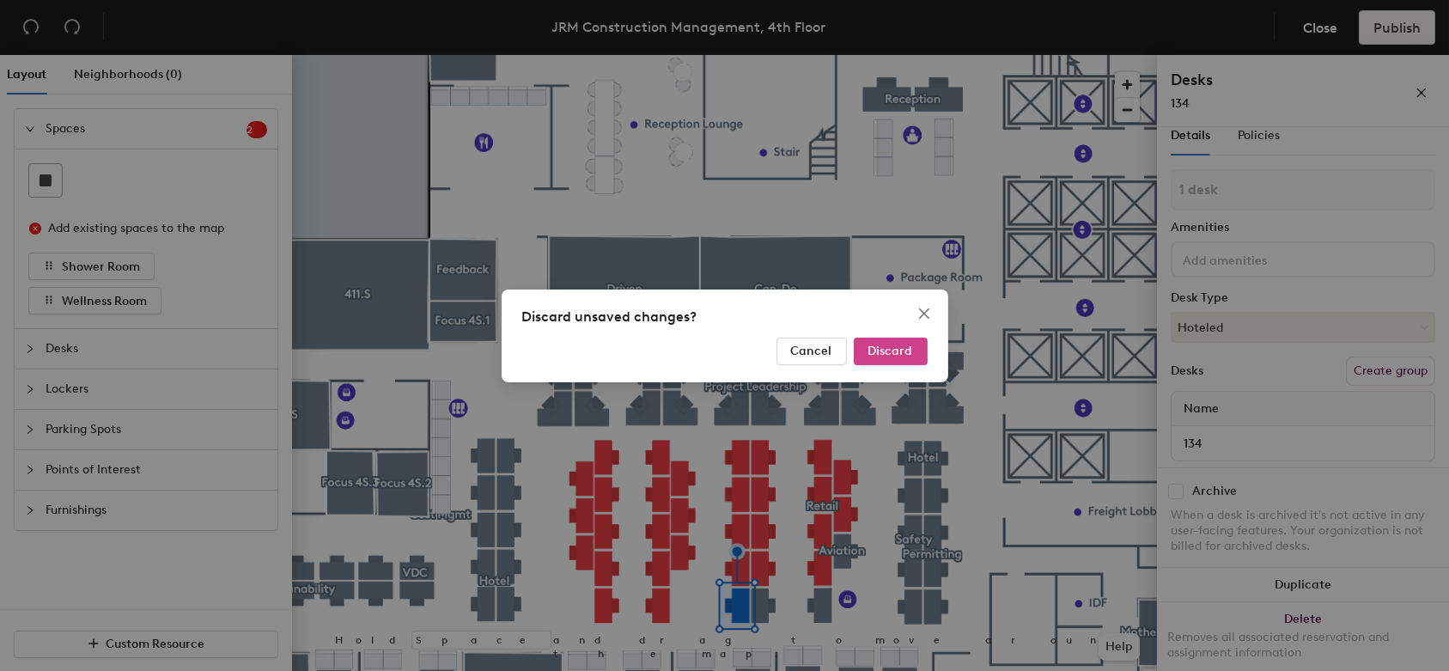
click at [895, 354] on span "Discard" at bounding box center [890, 351] width 45 height 15
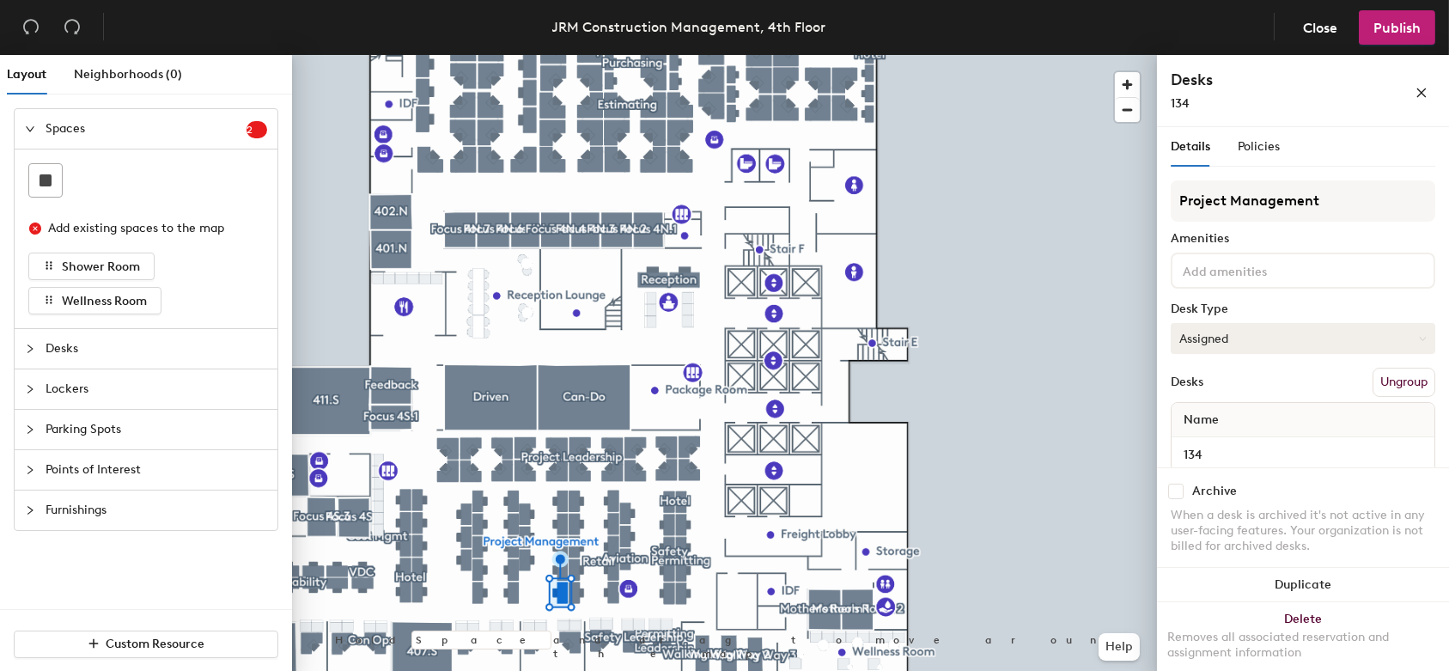
click at [1384, 341] on button "Assigned" at bounding box center [1303, 338] width 265 height 31
click at [1301, 446] on div "Hoteled" at bounding box center [1258, 443] width 172 height 26
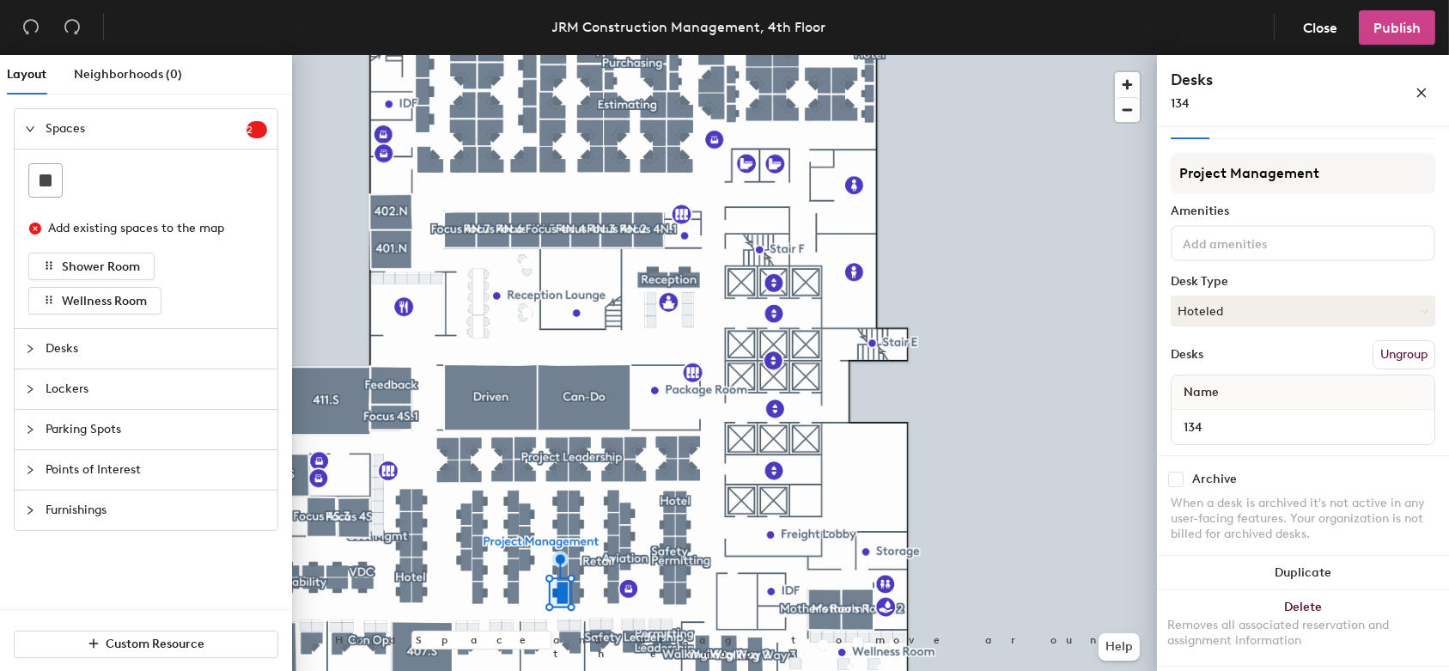
click at [1388, 29] on span "Publish" at bounding box center [1396, 28] width 47 height 16
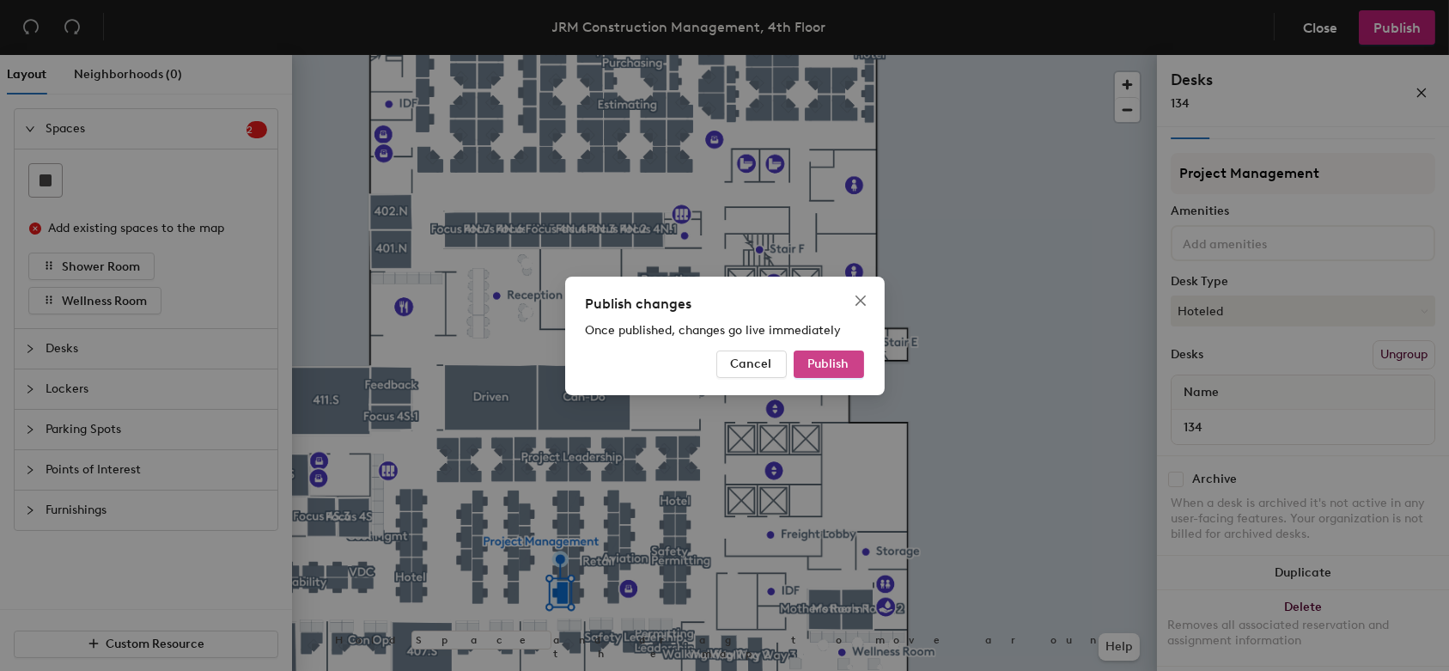
click at [831, 362] on span "Publish" at bounding box center [828, 363] width 41 height 15
